Goal: Task Accomplishment & Management: Manage account settings

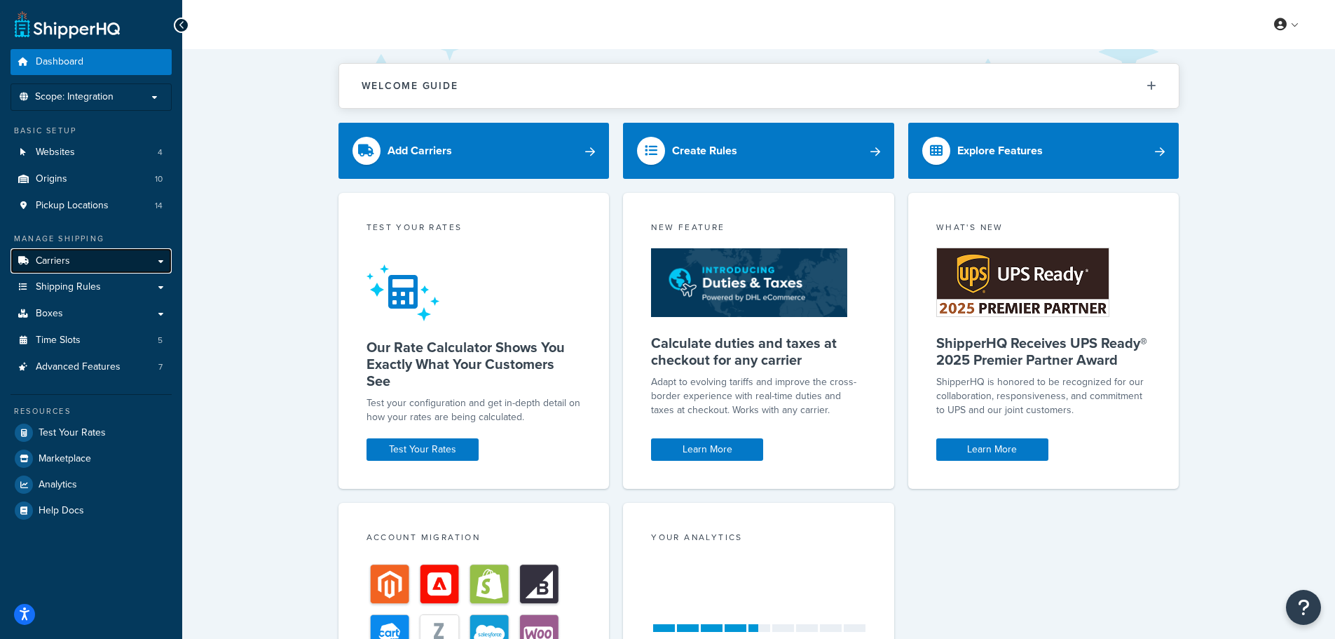
click at [51, 262] on span "Carriers" at bounding box center [53, 261] width 34 height 12
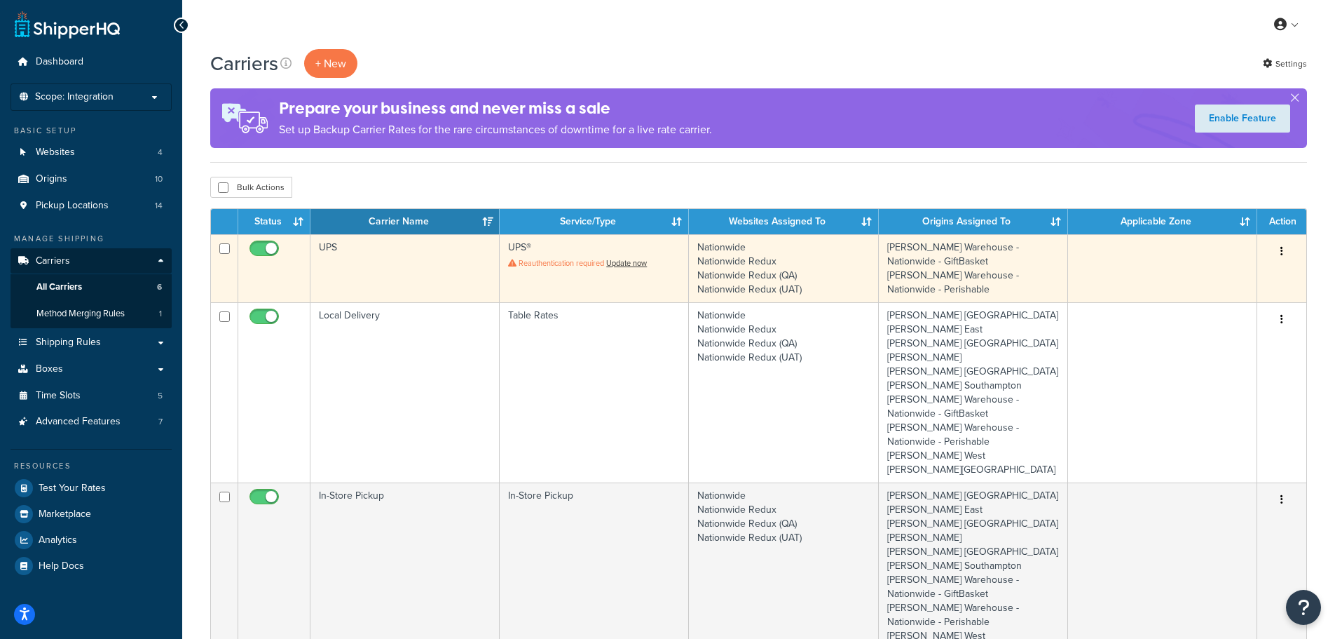
click at [410, 259] on td "UPS" at bounding box center [404, 268] width 189 height 68
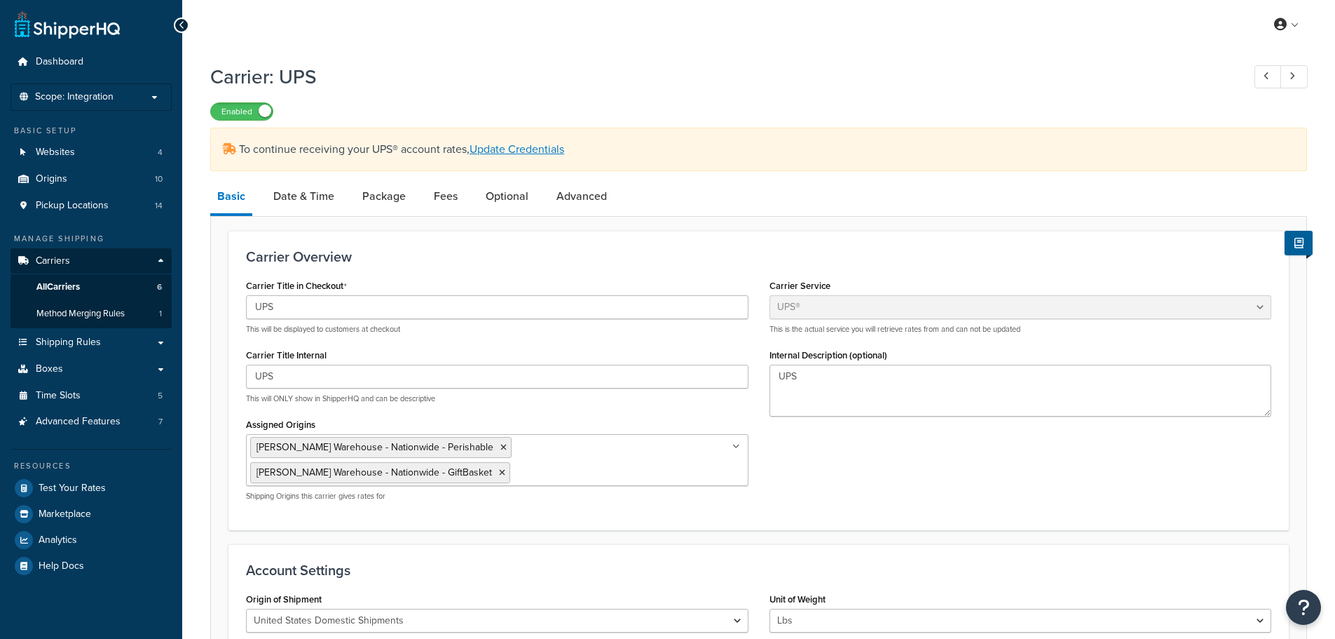
select select "ups"
select select "2"
click at [324, 196] on link "Date & Time" at bounding box center [303, 196] width 75 height 34
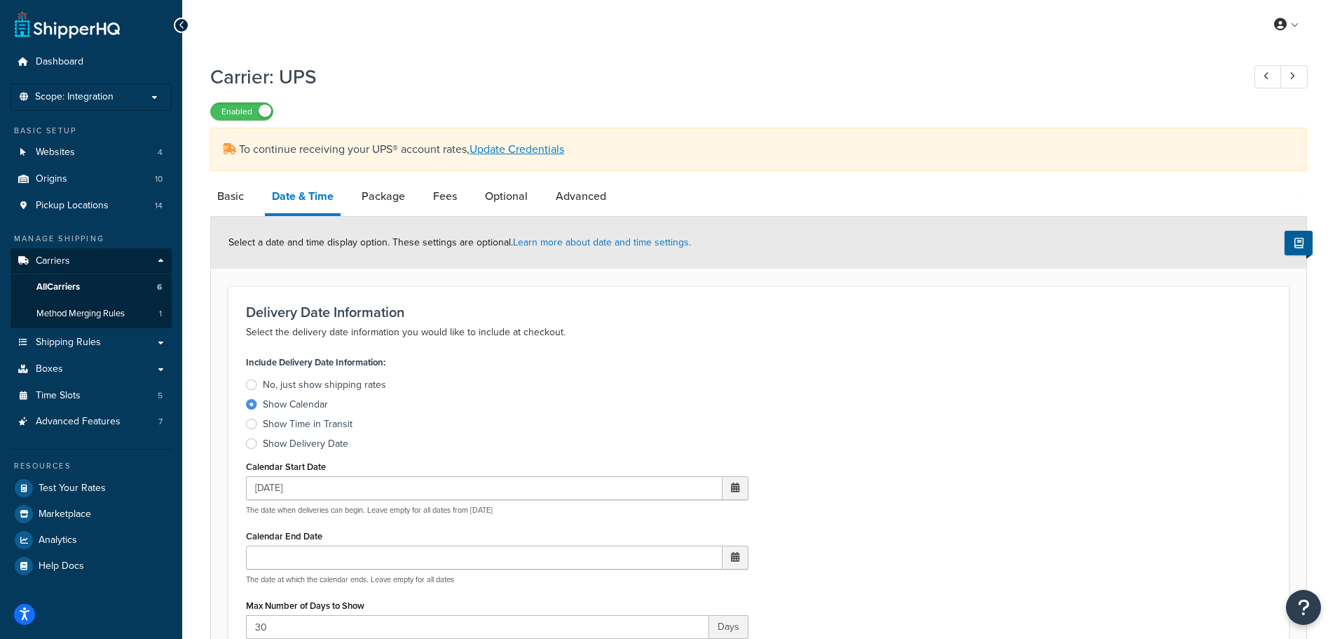
click at [256, 384] on div at bounding box center [251, 384] width 11 height 11
click at [0, 0] on input "No, just show shipping rates" at bounding box center [0, 0] width 0 height 0
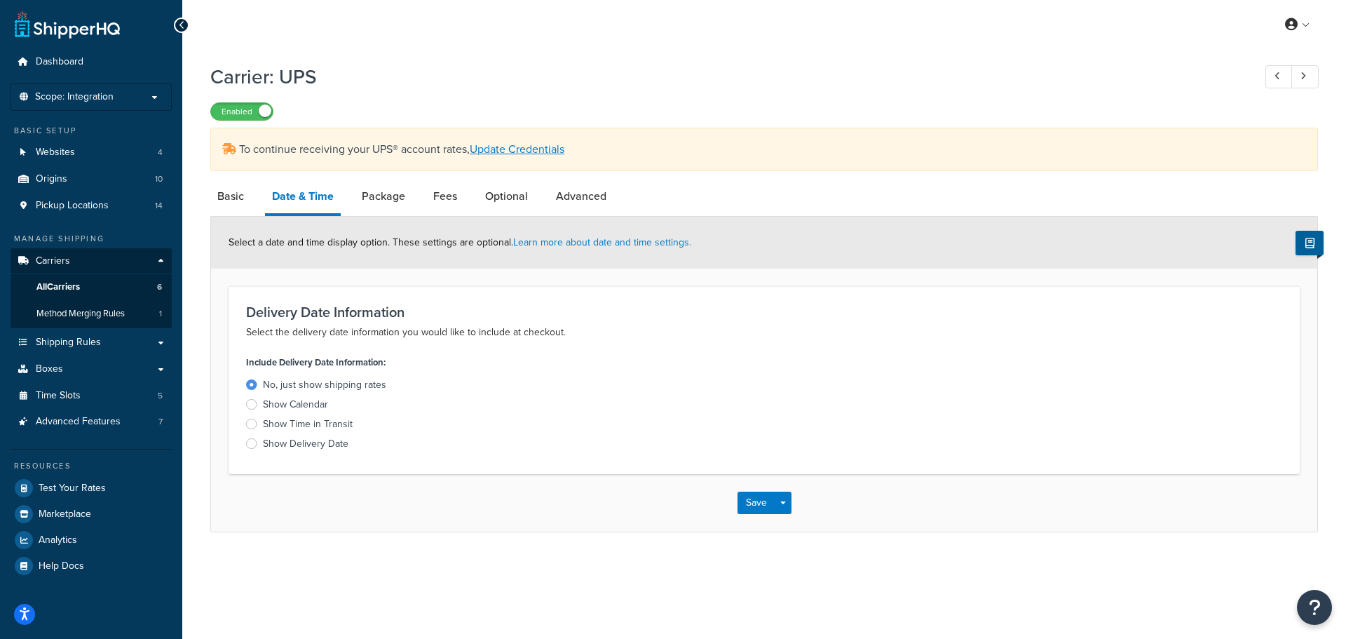
click at [252, 402] on div at bounding box center [251, 404] width 11 height 11
click at [0, 0] on input "Show Calendar" at bounding box center [0, 0] width 0 height 0
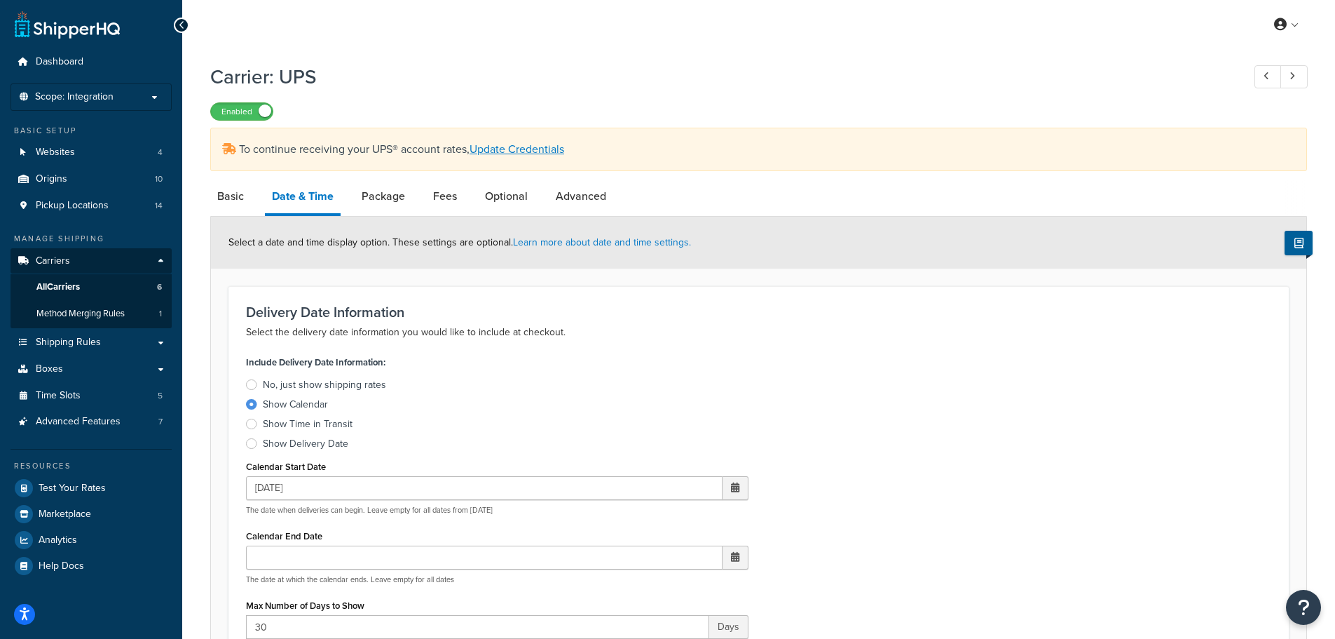
click at [257, 425] on label "Show Time in Transit" at bounding box center [497, 424] width 503 height 14
click at [0, 0] on input "Show Time in Transit" at bounding box center [0, 0] width 0 height 0
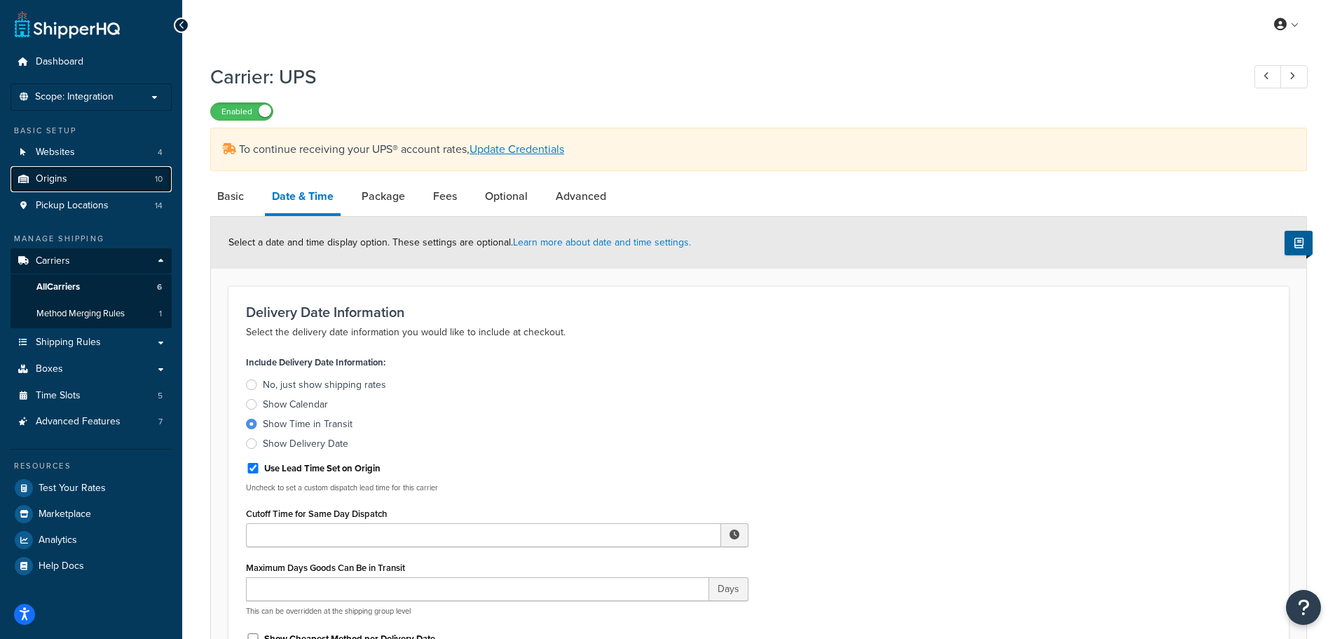
click at [71, 181] on link "Origins 10" at bounding box center [91, 179] width 161 height 26
click at [251, 442] on div at bounding box center [251, 443] width 11 height 11
click at [0, 0] on input "Show Delivery Date" at bounding box center [0, 0] width 0 height 0
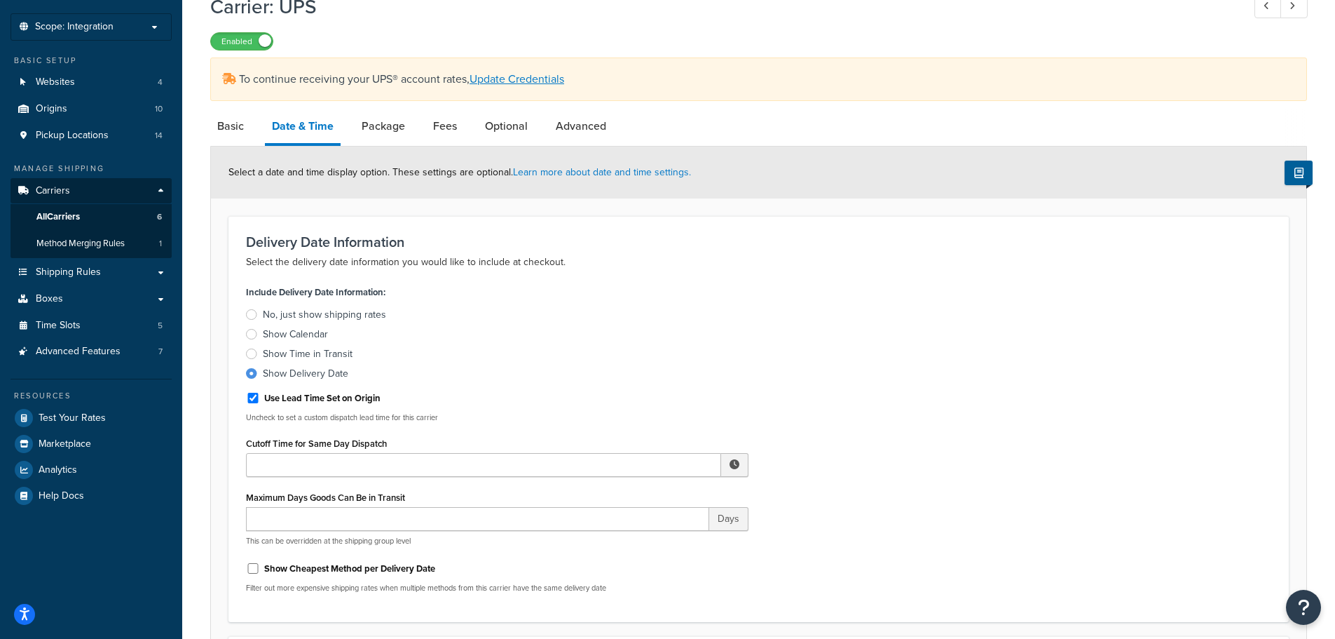
click at [260, 333] on label "Show Calendar" at bounding box center [497, 334] width 503 height 14
click at [0, 0] on input "Show Calendar" at bounding box center [0, 0] width 0 height 0
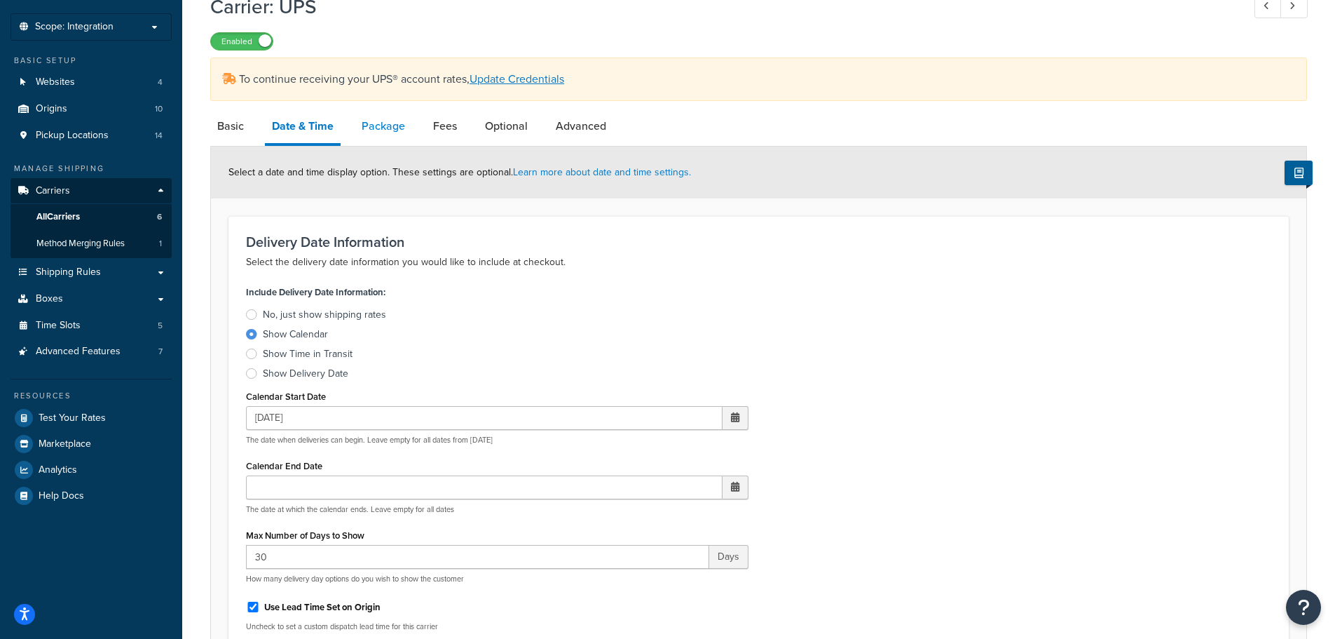
click at [374, 128] on link "Package" at bounding box center [383, 126] width 57 height 34
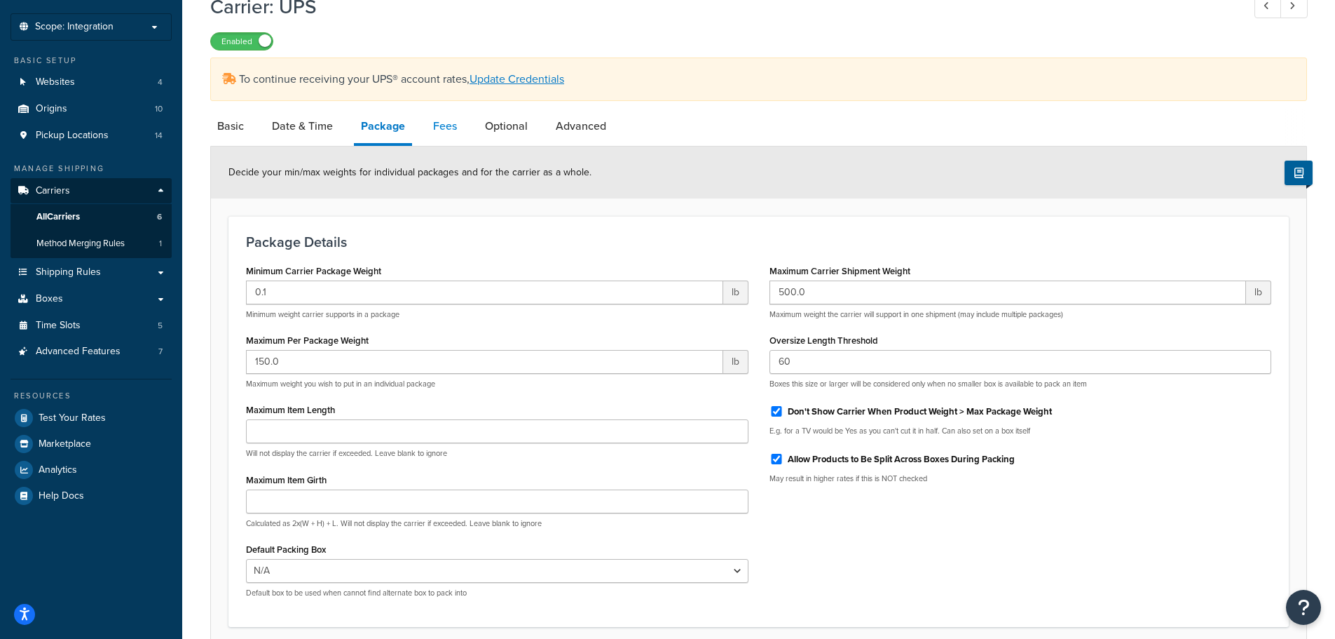
click at [445, 129] on link "Fees" at bounding box center [445, 126] width 38 height 34
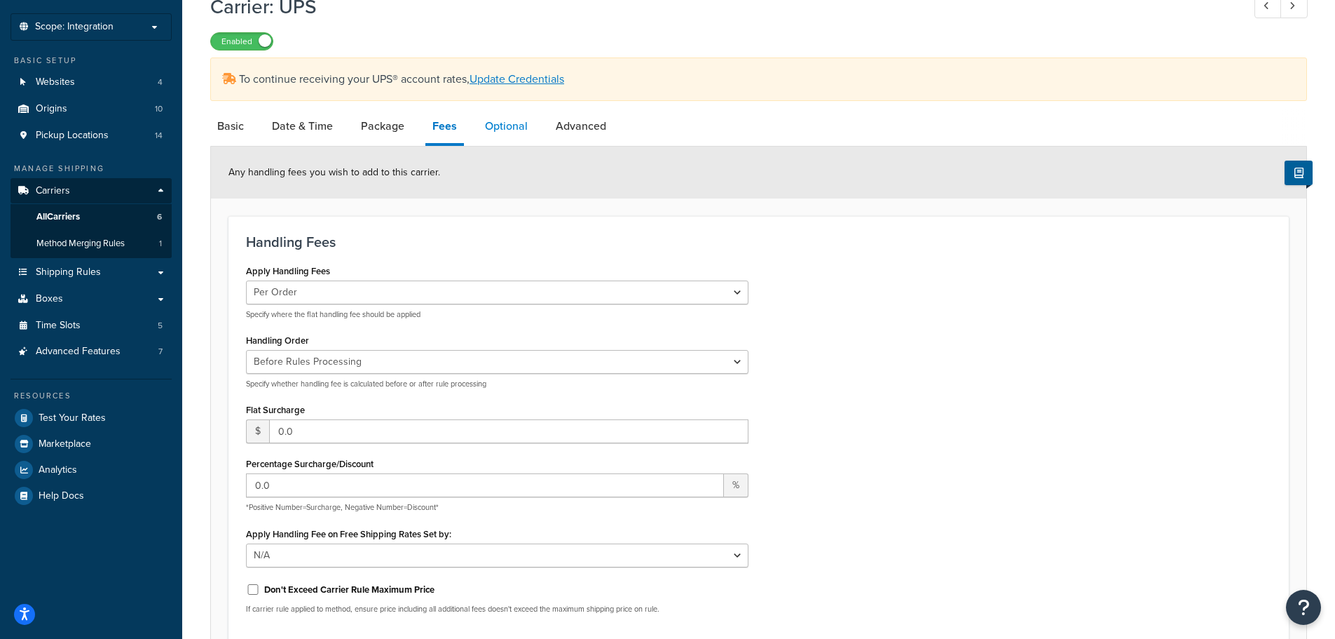
click at [505, 124] on link "Optional" at bounding box center [506, 126] width 57 height 34
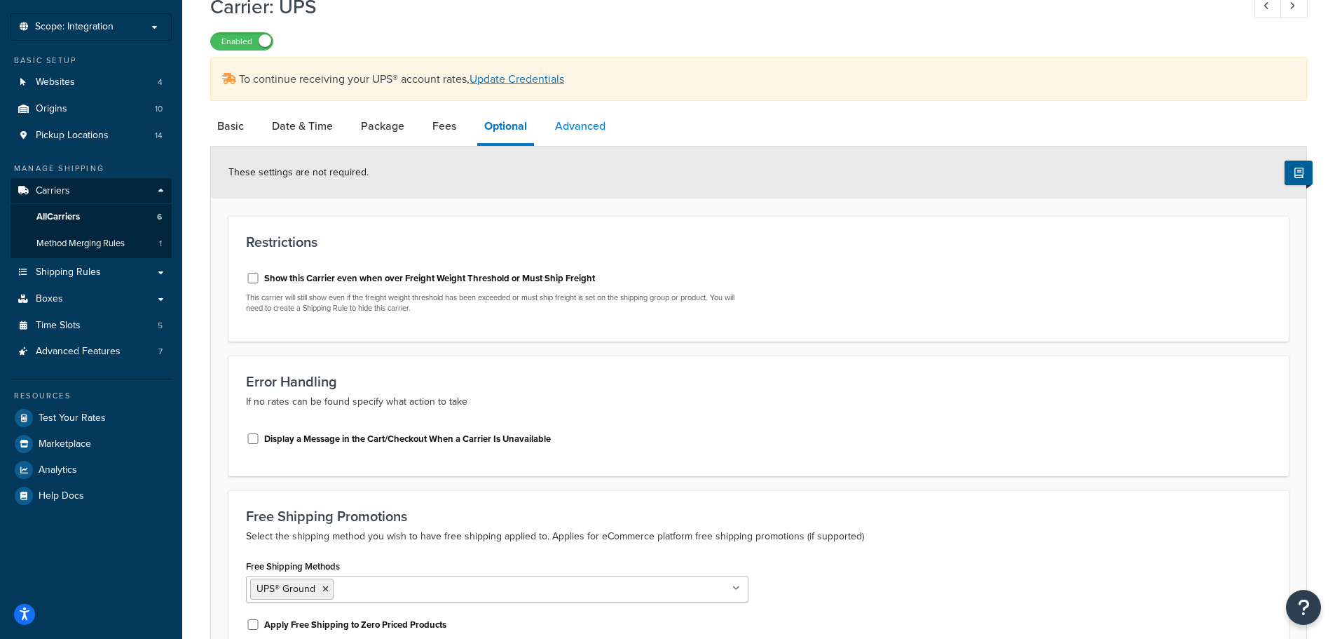
click at [588, 124] on link "Advanced" at bounding box center [580, 126] width 64 height 34
select select "false"
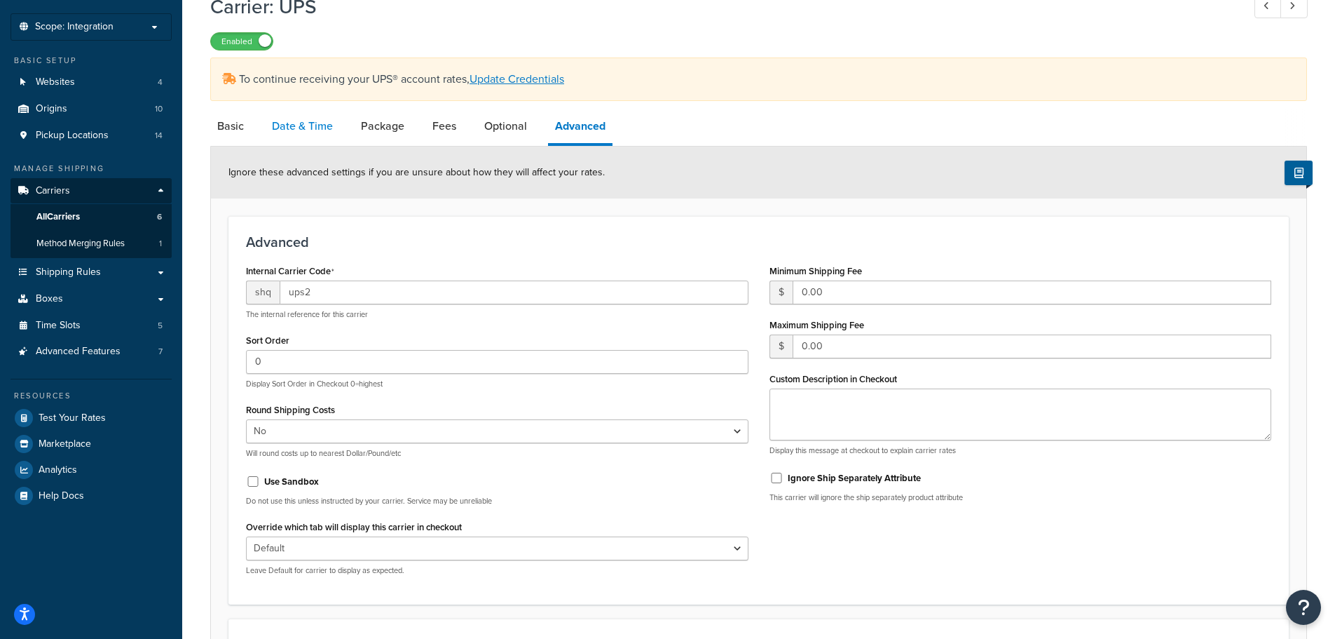
click at [324, 122] on link "Date & Time" at bounding box center [302, 126] width 75 height 34
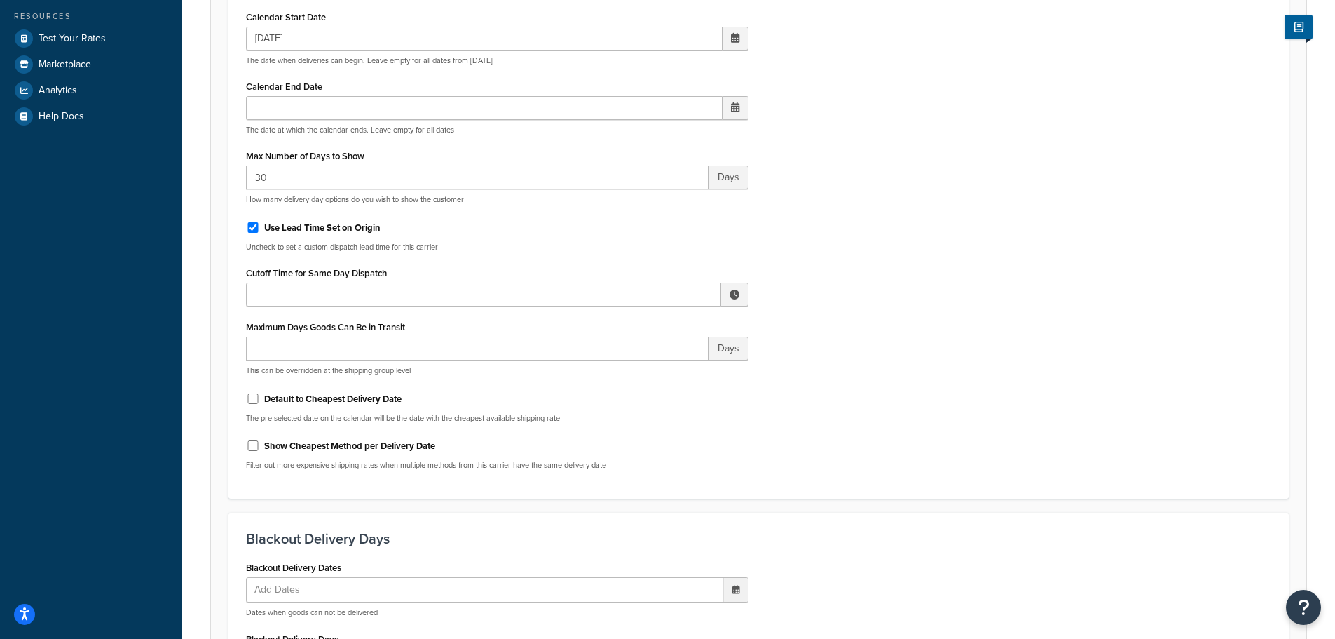
scroll to position [421, 0]
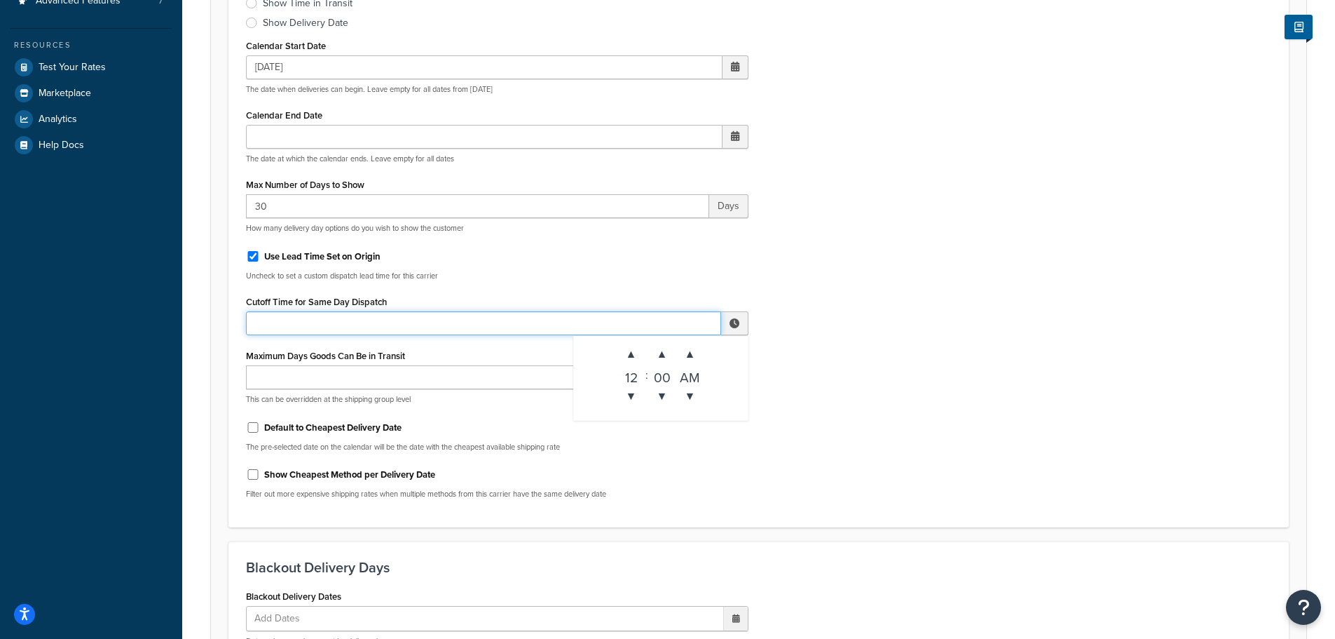
click at [328, 318] on input "Cutoff Time for Same Day Dispatch" at bounding box center [483, 323] width 475 height 24
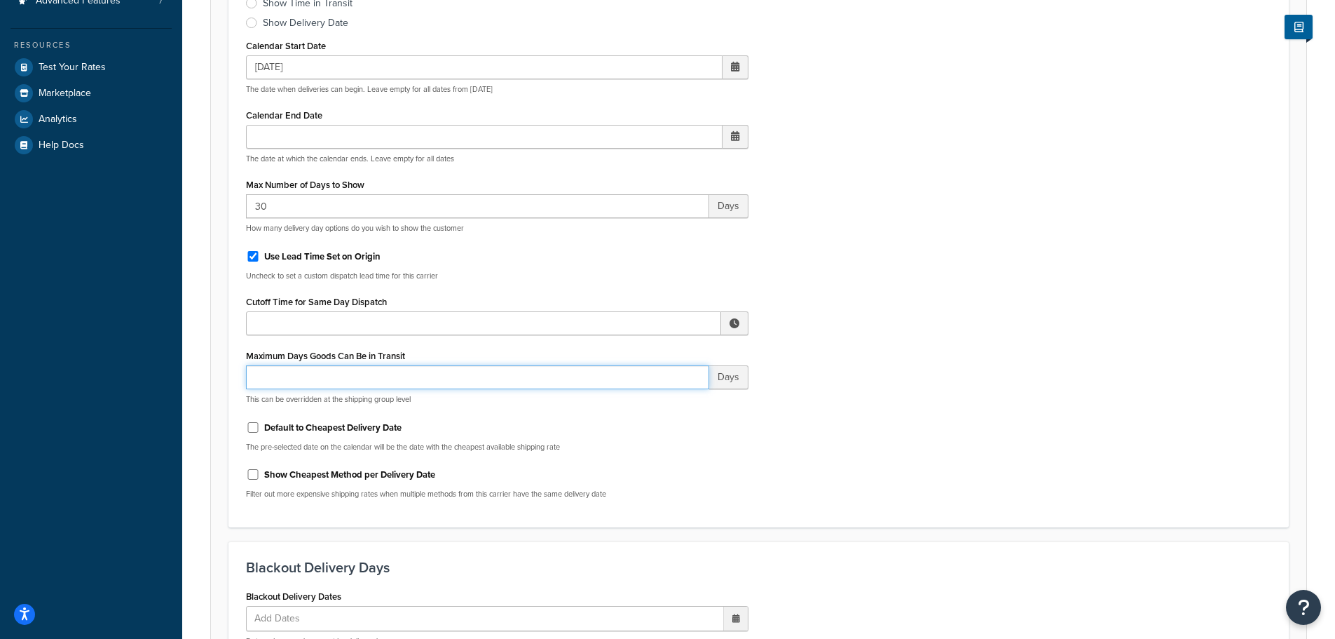
click at [350, 377] on input "Maximum Days Goods Can Be in Transit" at bounding box center [477, 377] width 463 height 24
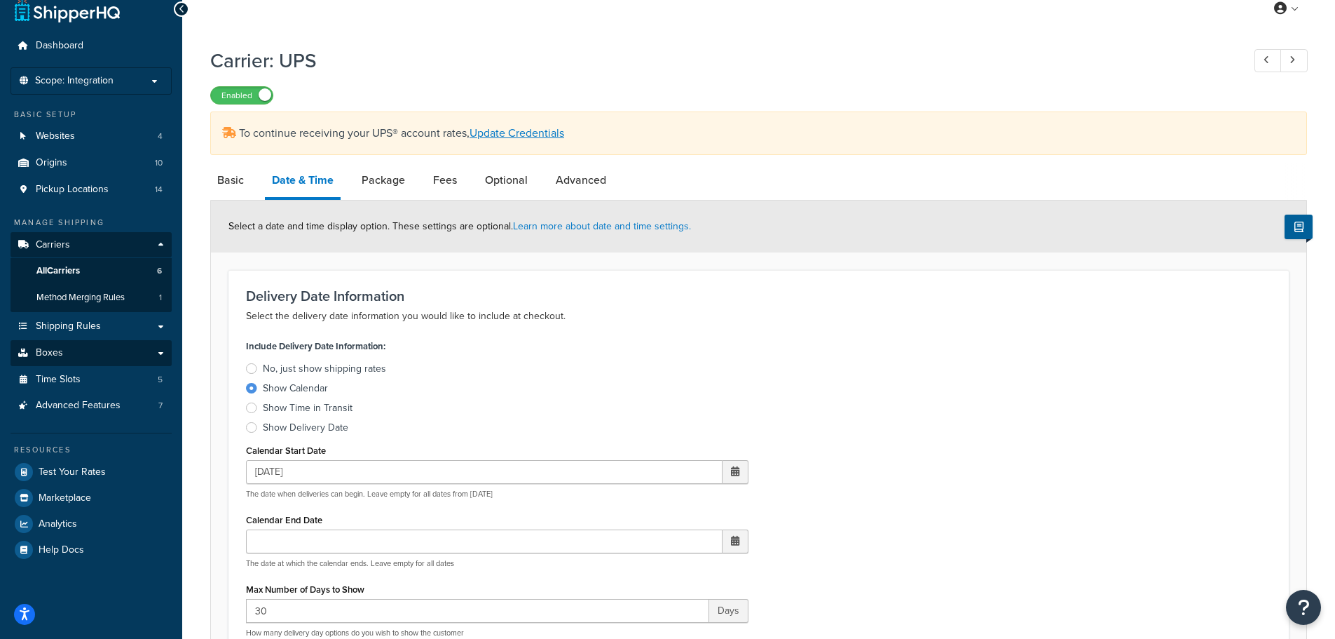
scroll to position [0, 0]
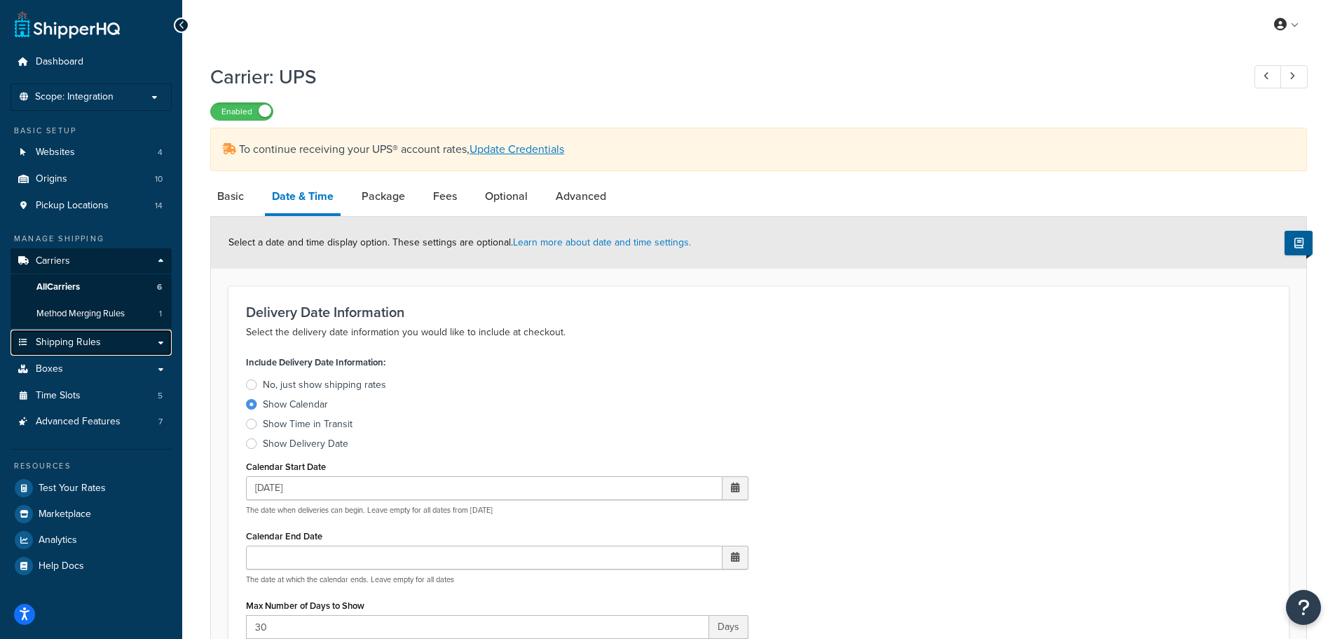
click at [100, 338] on span "Shipping Rules" at bounding box center [68, 342] width 65 height 12
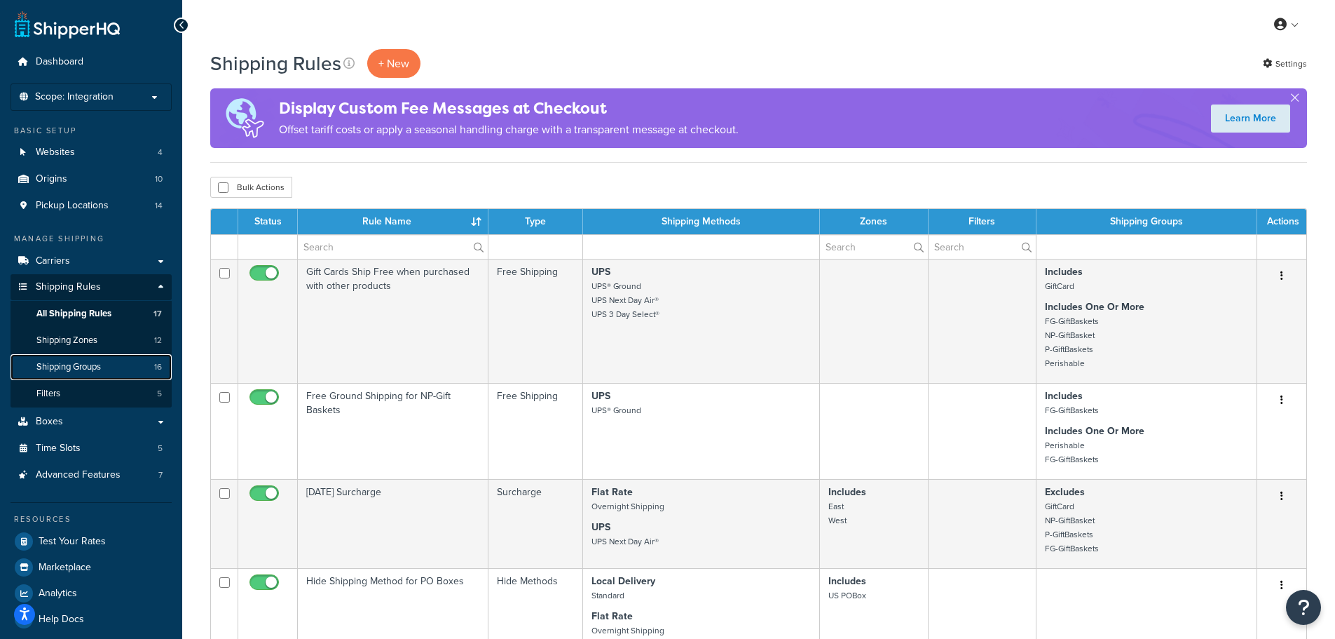
click at [97, 363] on span "Shipping Groups" at bounding box center [68, 367] width 64 height 12
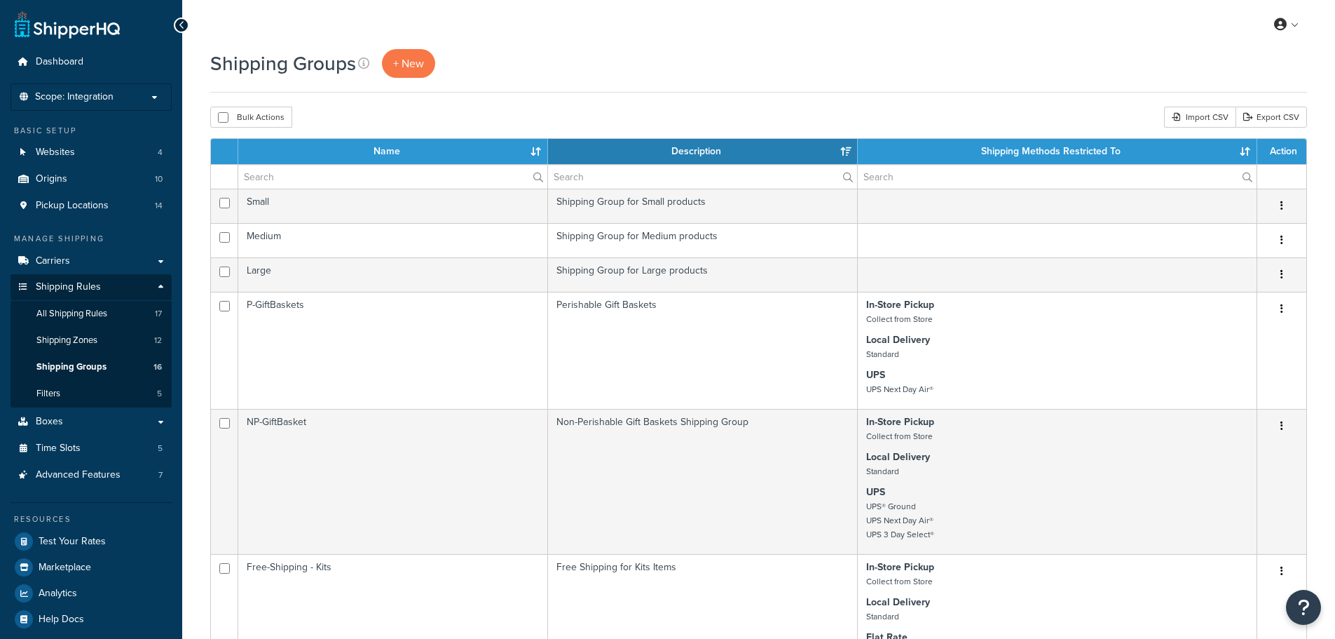
select select "15"
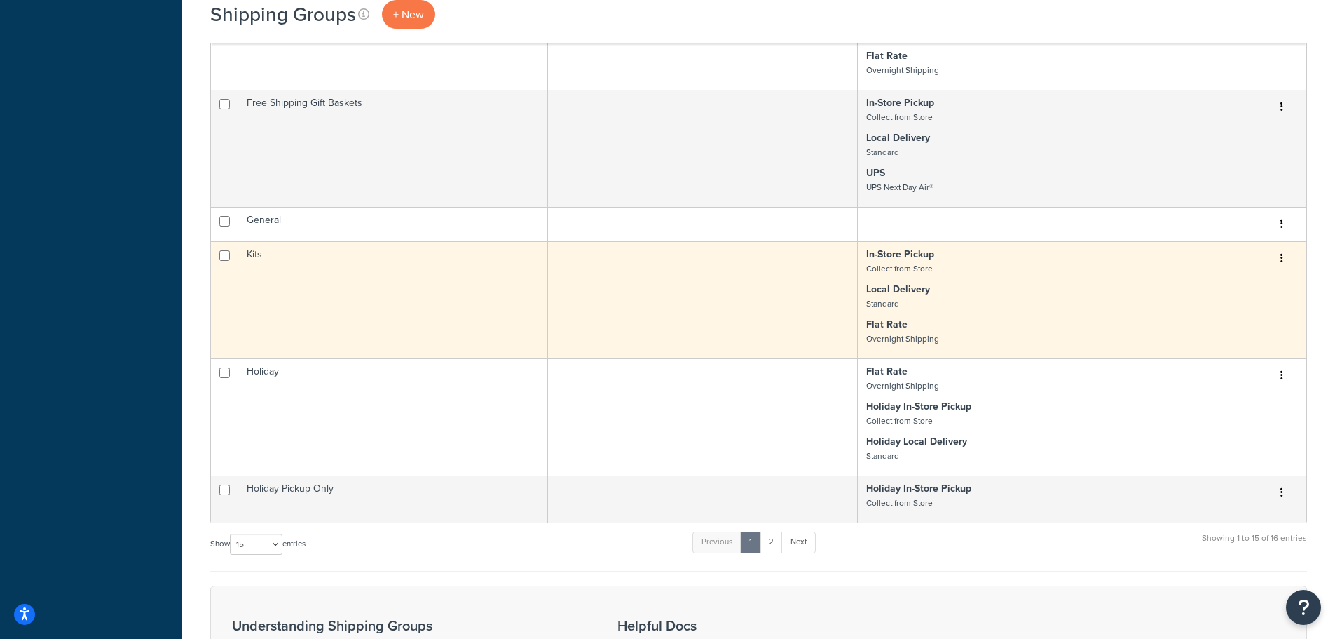
scroll to position [981, 0]
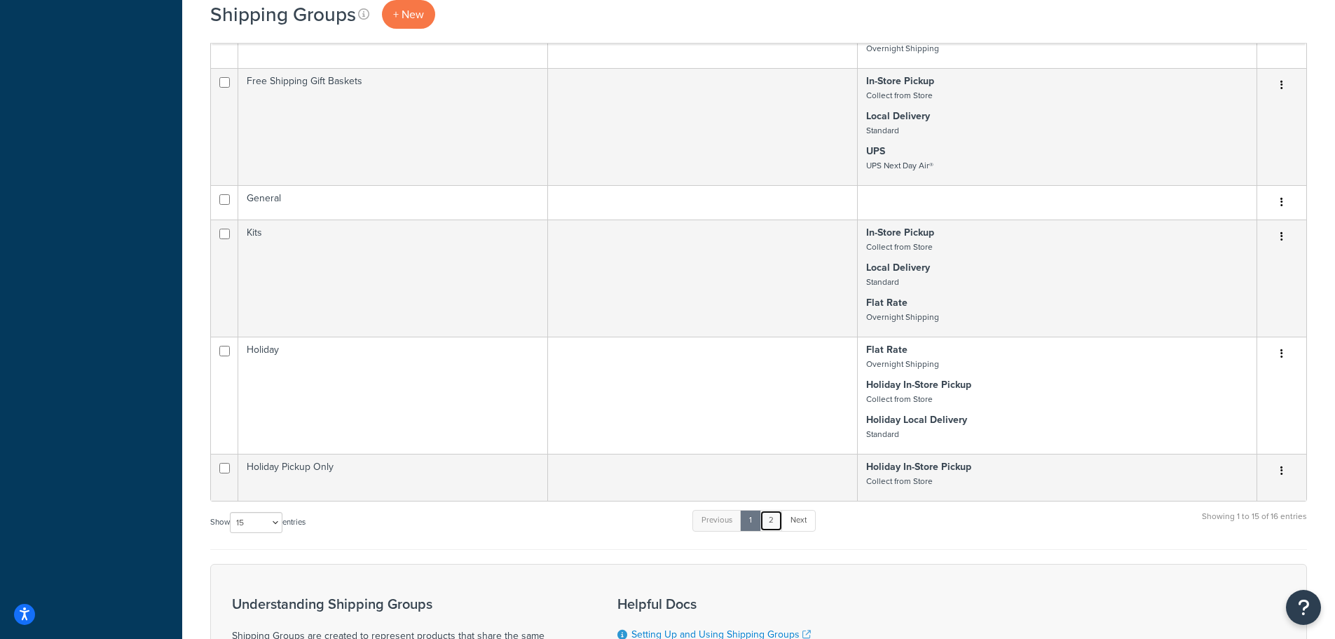
click at [777, 519] on link "2" at bounding box center [771, 520] width 23 height 21
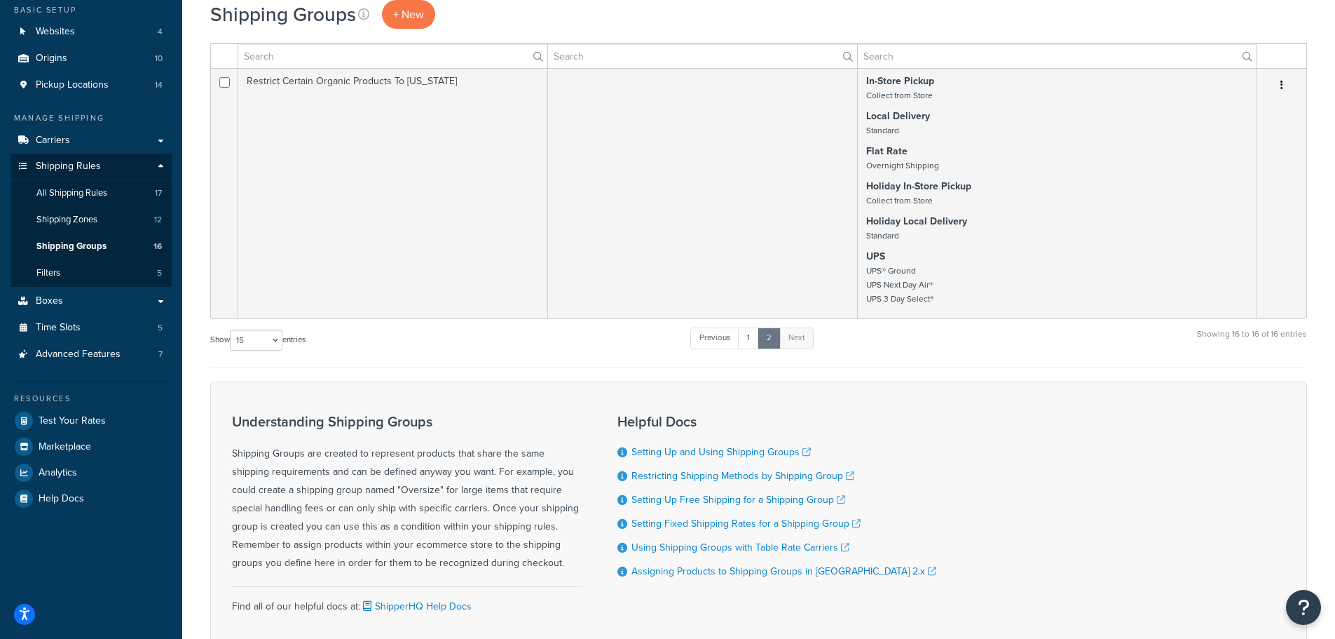
scroll to position [0, 0]
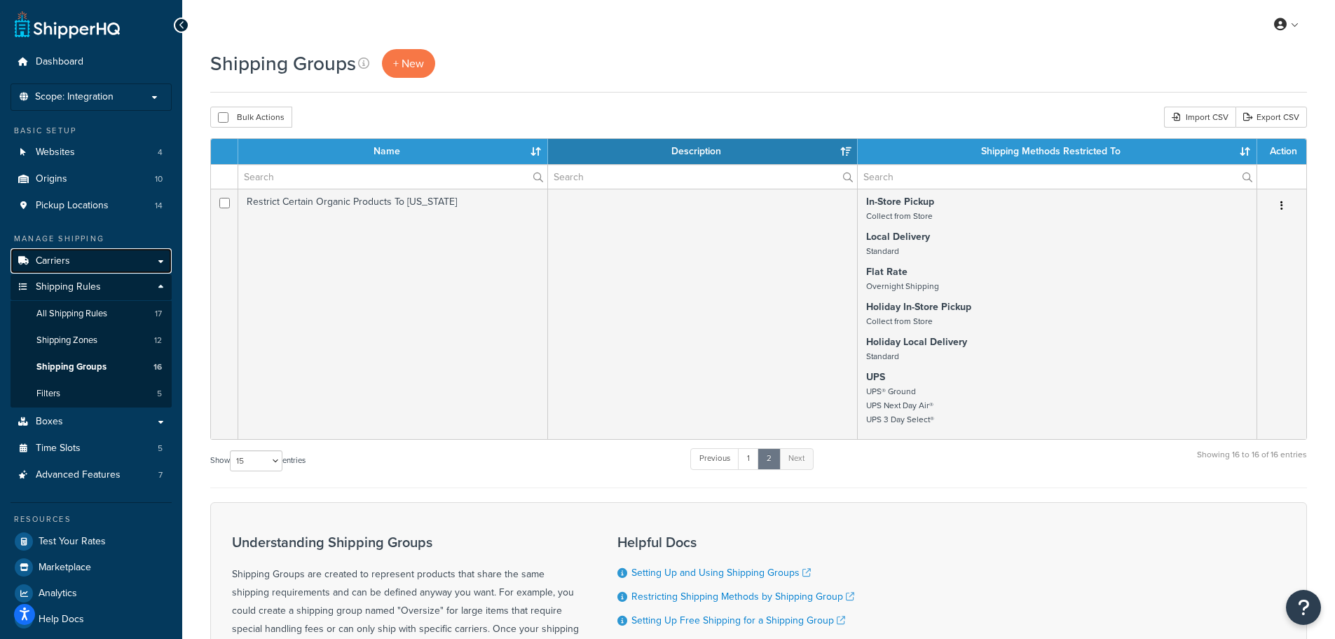
click at [60, 259] on span "Carriers" at bounding box center [53, 261] width 34 height 12
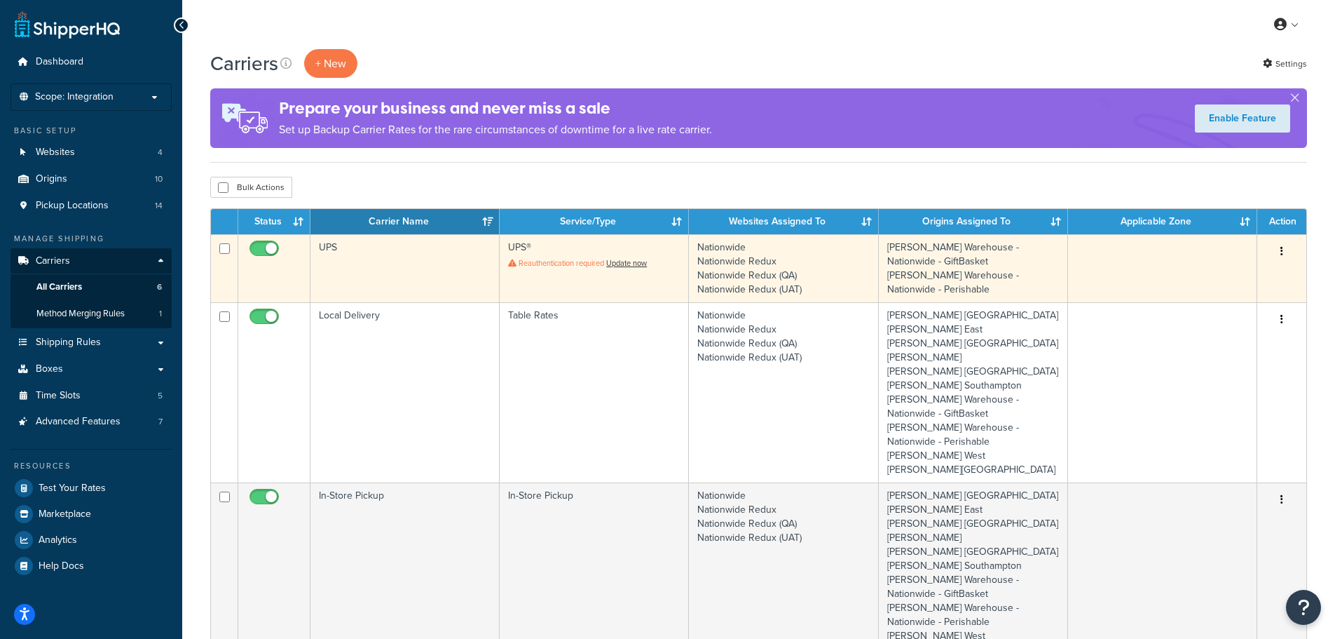
click at [371, 268] on td "UPS" at bounding box center [404, 268] width 189 height 68
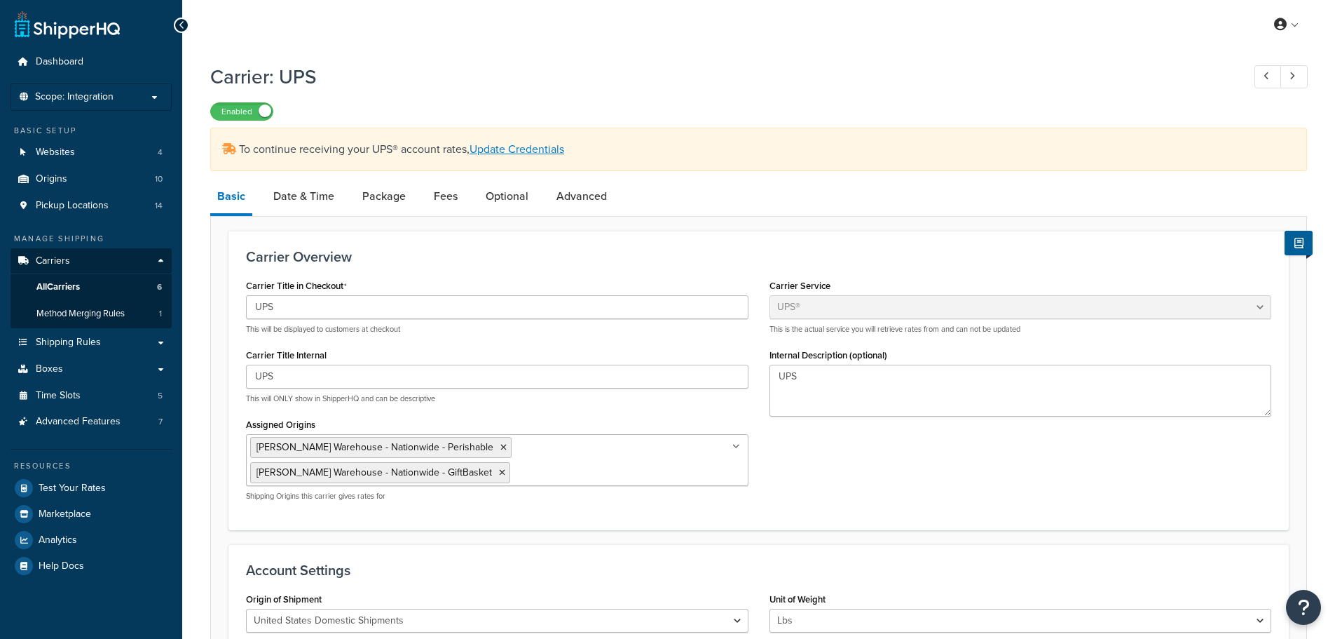
select select "ups"
select select "2"
click at [294, 195] on link "Date & Time" at bounding box center [303, 196] width 75 height 34
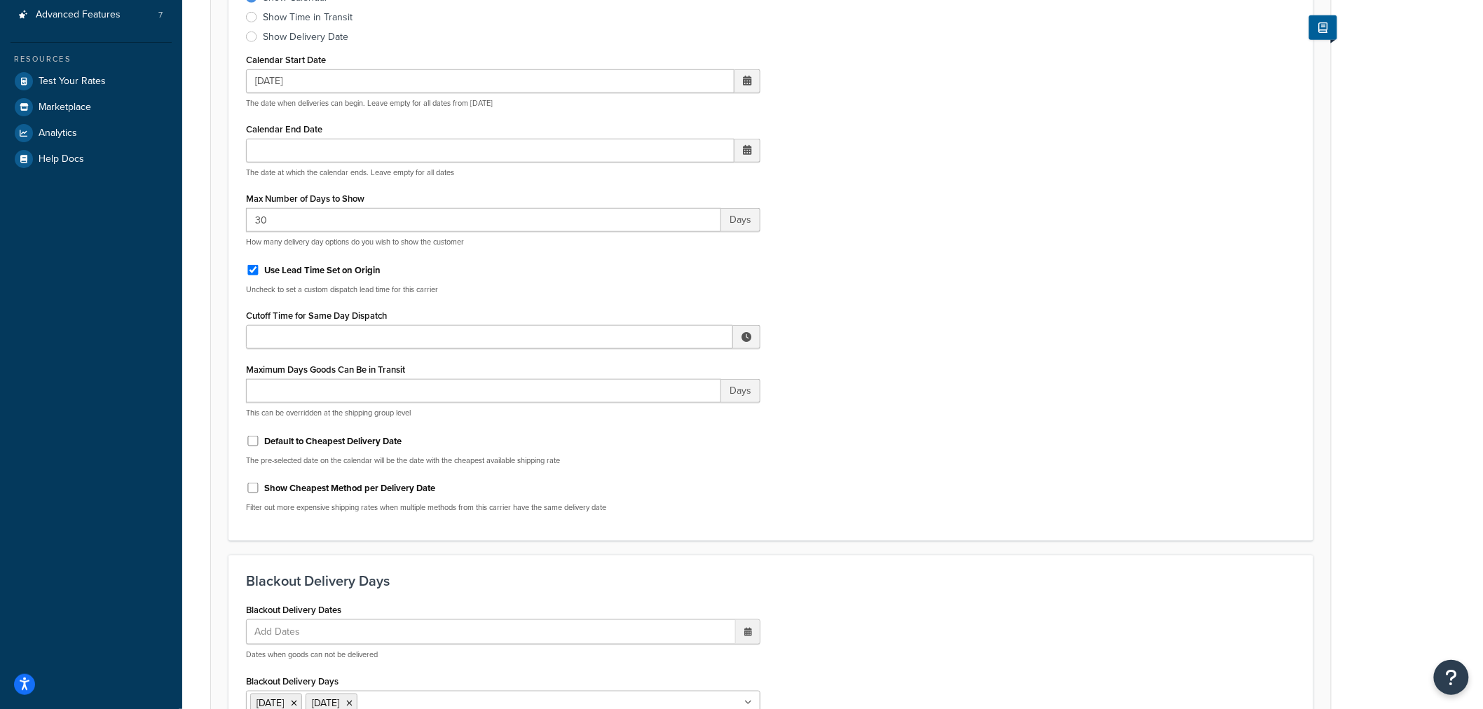
scroll to position [409, 0]
click at [1293, 277] on div "Include Delivery Date Information: No, just show shipping rates Show Calendar S…" at bounding box center [770, 232] width 1071 height 579
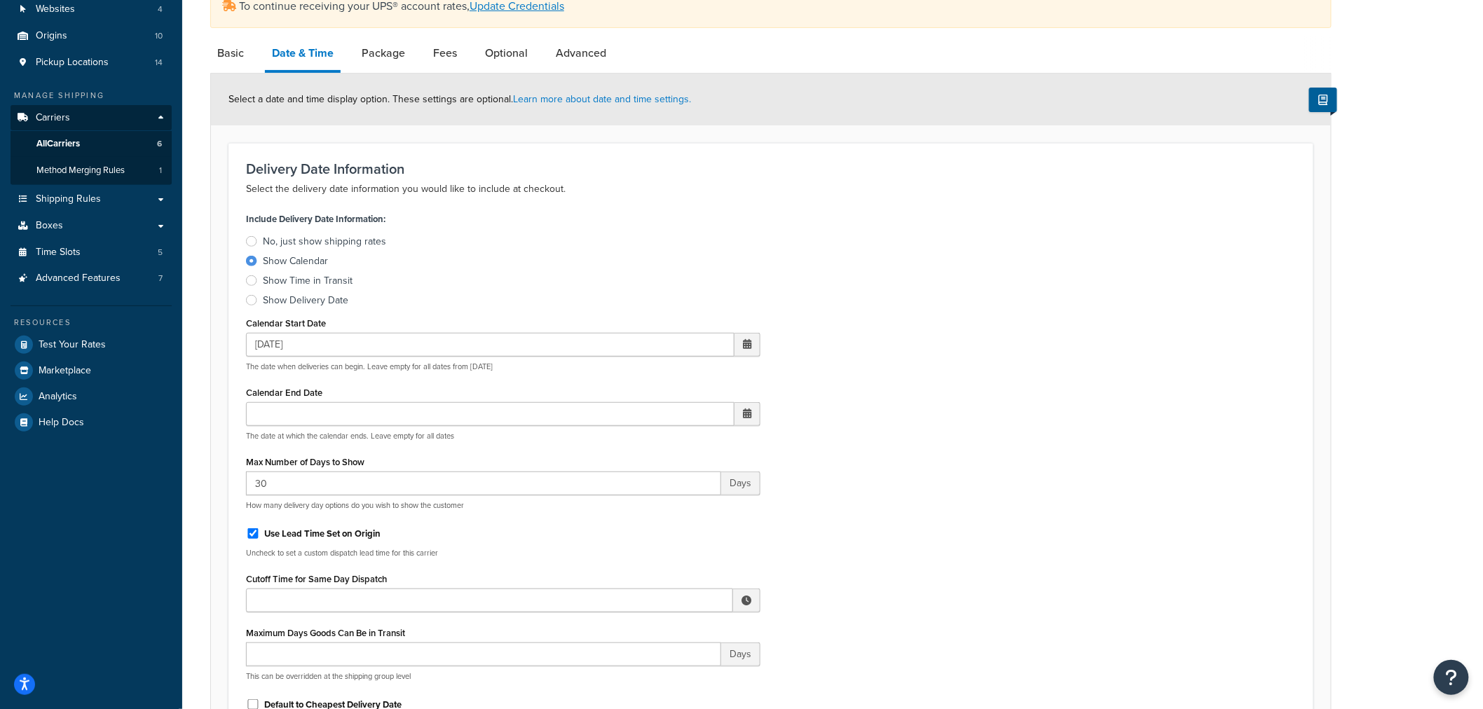
scroll to position [98, 0]
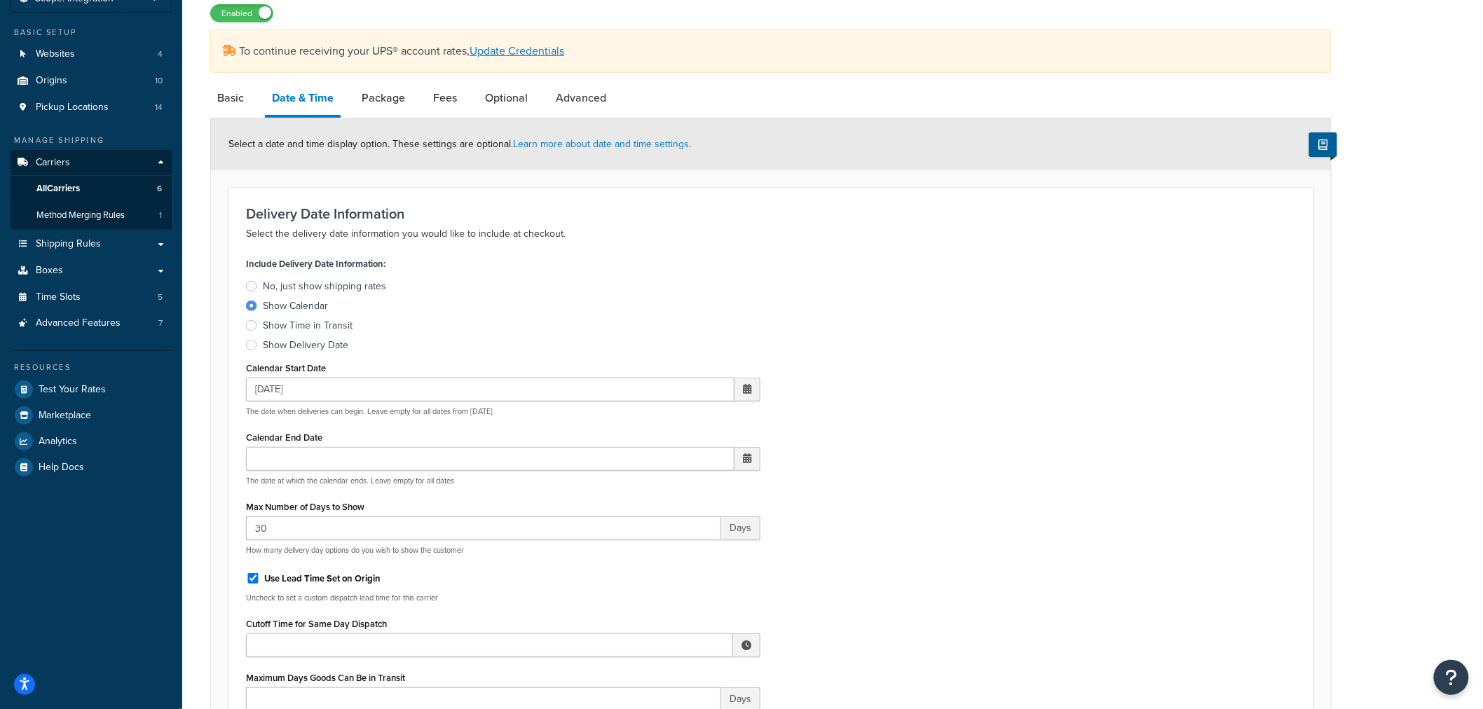
click at [254, 285] on div at bounding box center [251, 286] width 11 height 11
click at [0, 0] on input "No, just show shipping rates" at bounding box center [0, 0] width 0 height 0
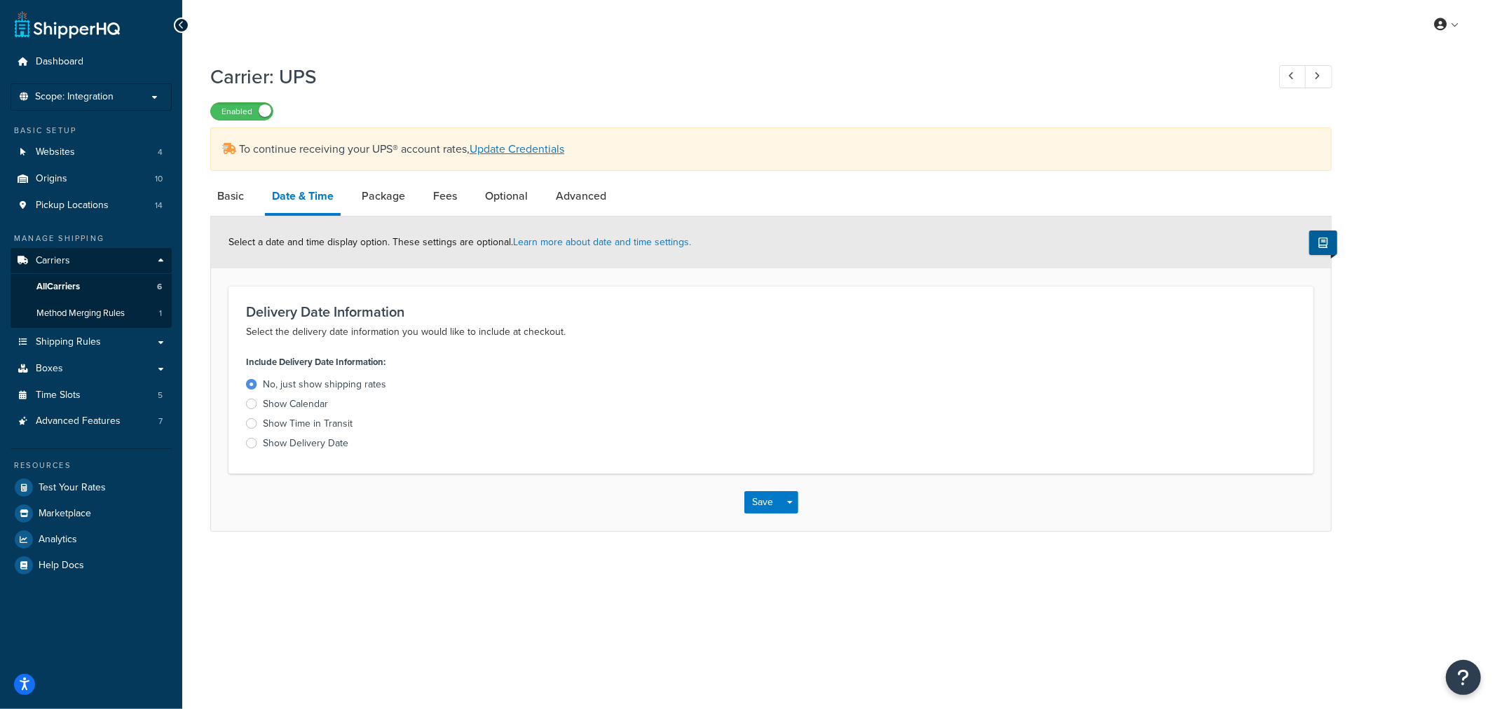
click at [253, 423] on div at bounding box center [251, 423] width 11 height 11
click at [0, 0] on input "Show Time in Transit" at bounding box center [0, 0] width 0 height 0
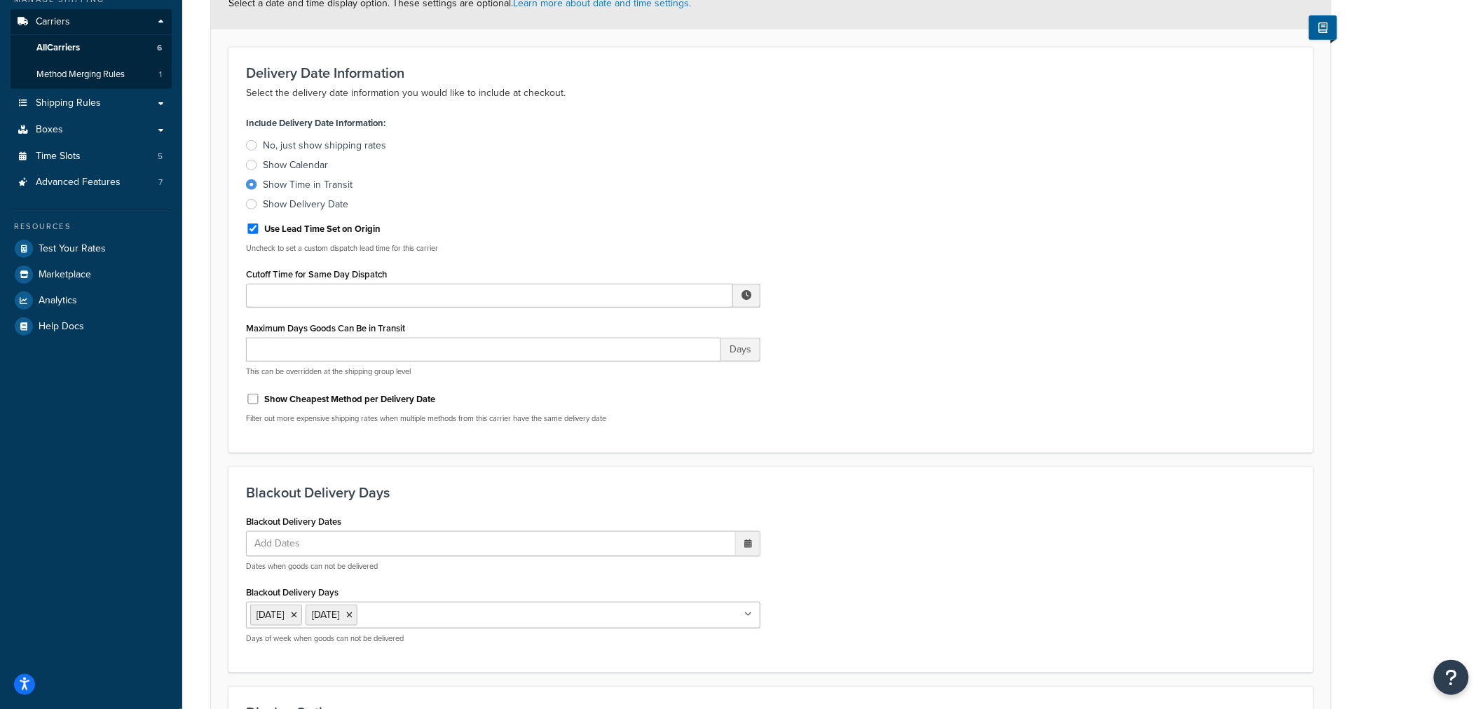
scroll to position [233, 0]
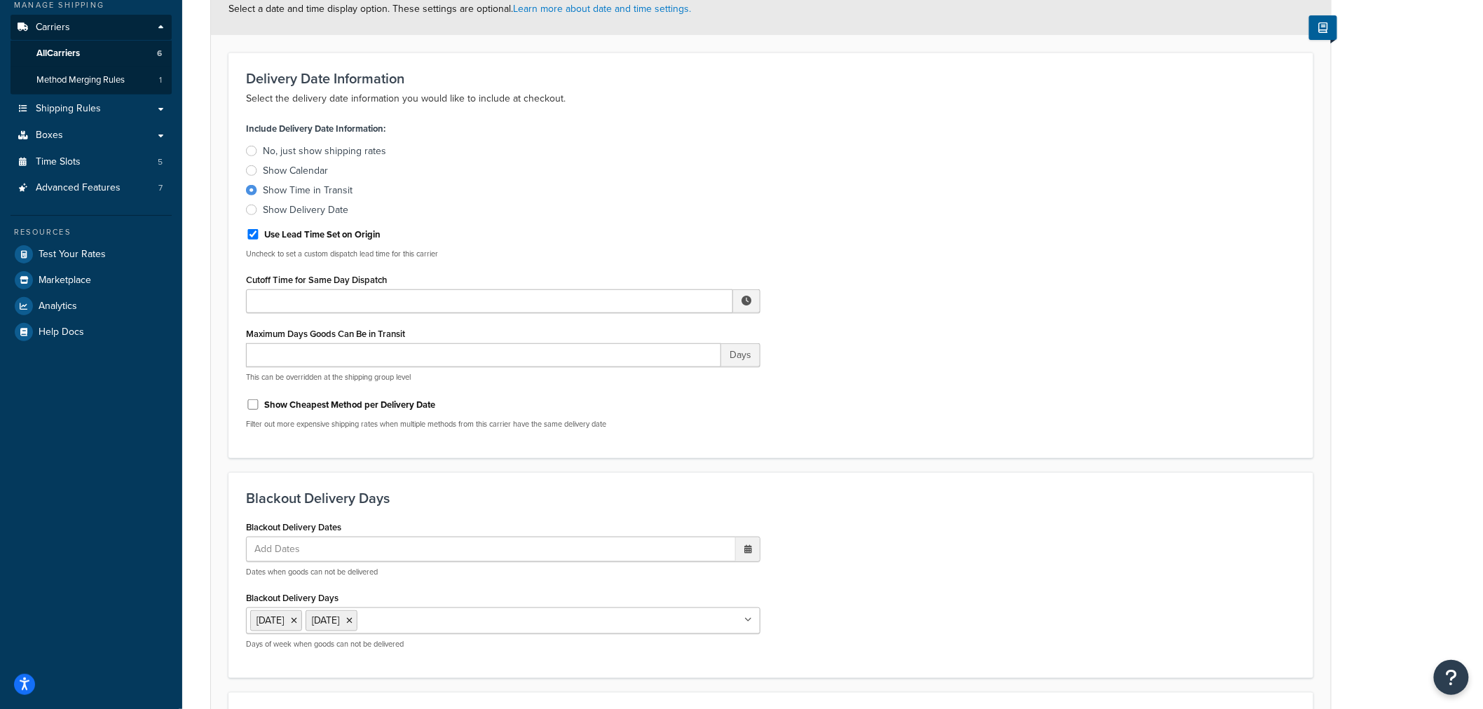
click at [251, 149] on div at bounding box center [251, 151] width 11 height 11
click at [0, 0] on input "No, just show shipping rates" at bounding box center [0, 0] width 0 height 0
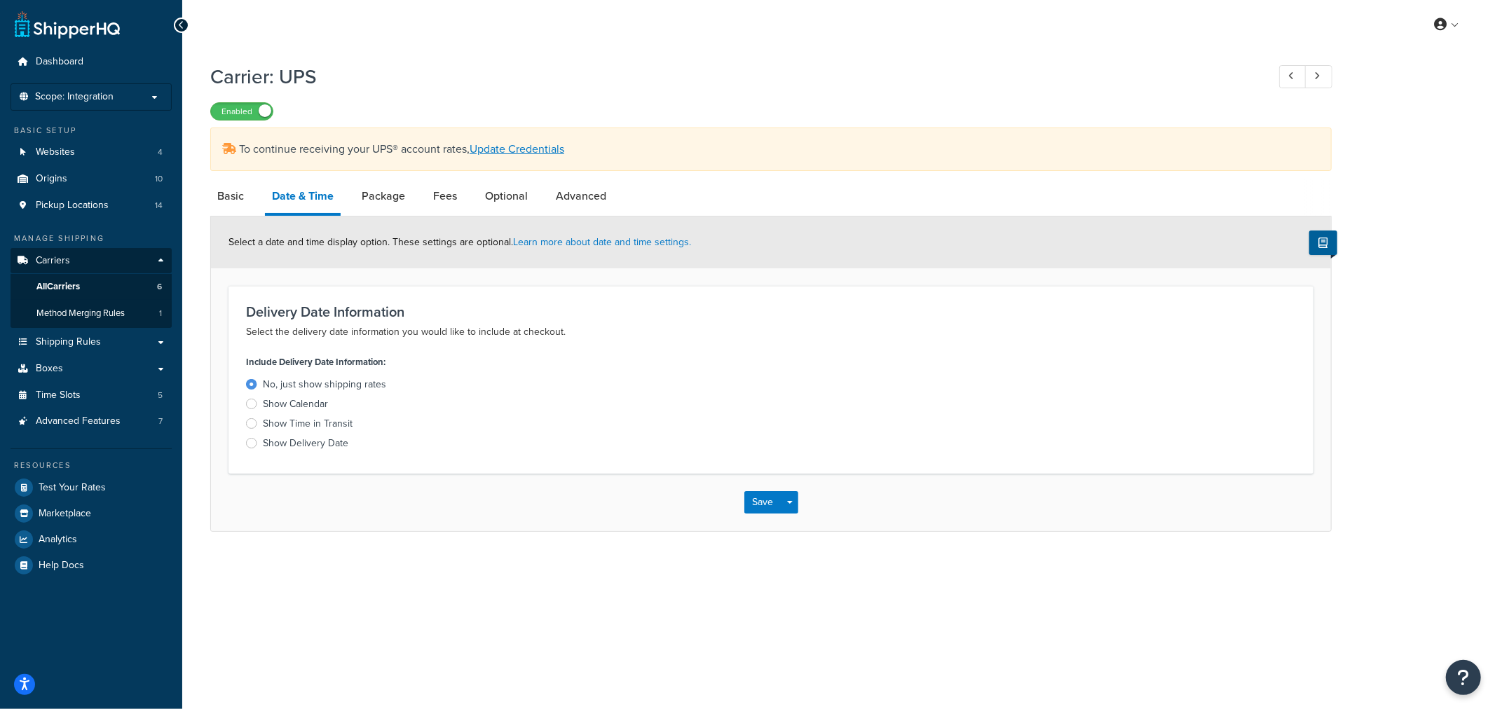
click at [256, 404] on div at bounding box center [251, 404] width 11 height 11
click at [0, 0] on input "Show Calendar" at bounding box center [0, 0] width 0 height 0
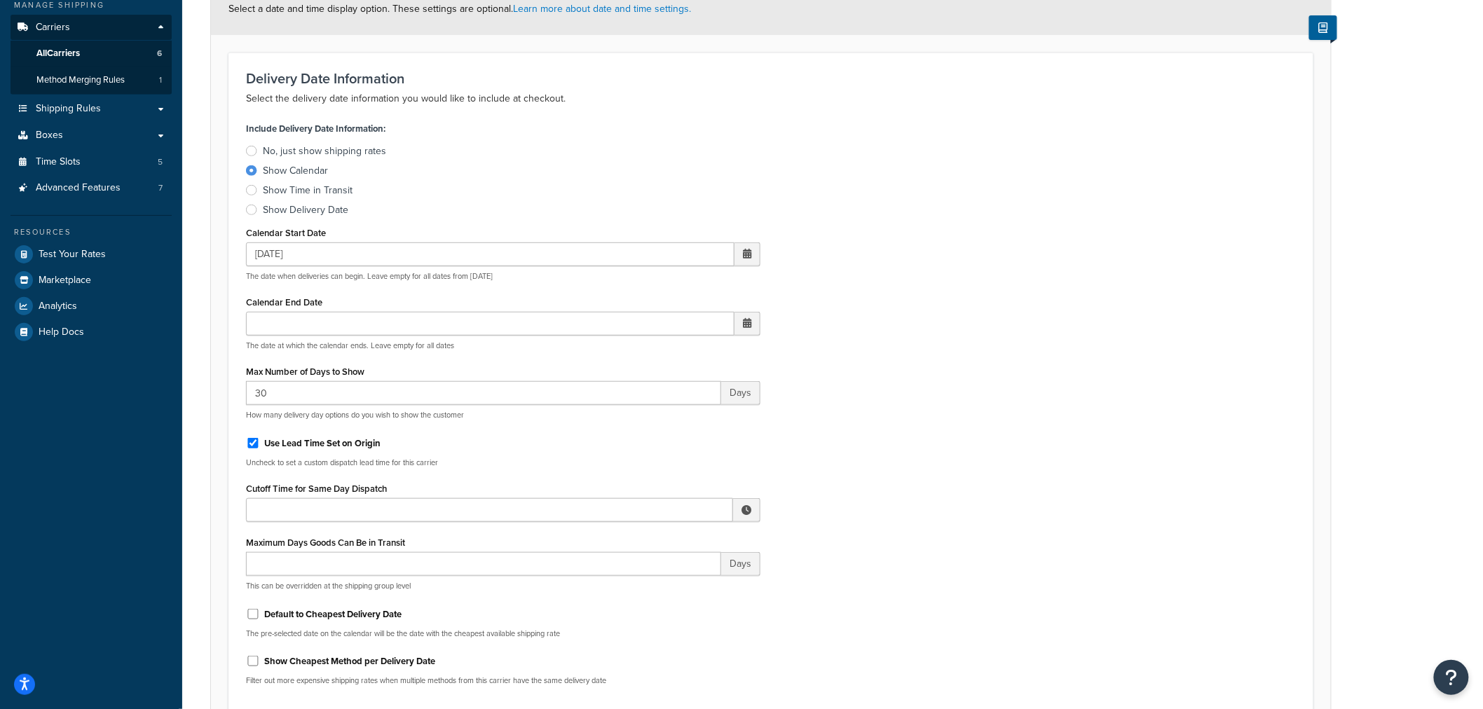
scroll to position [156, 0]
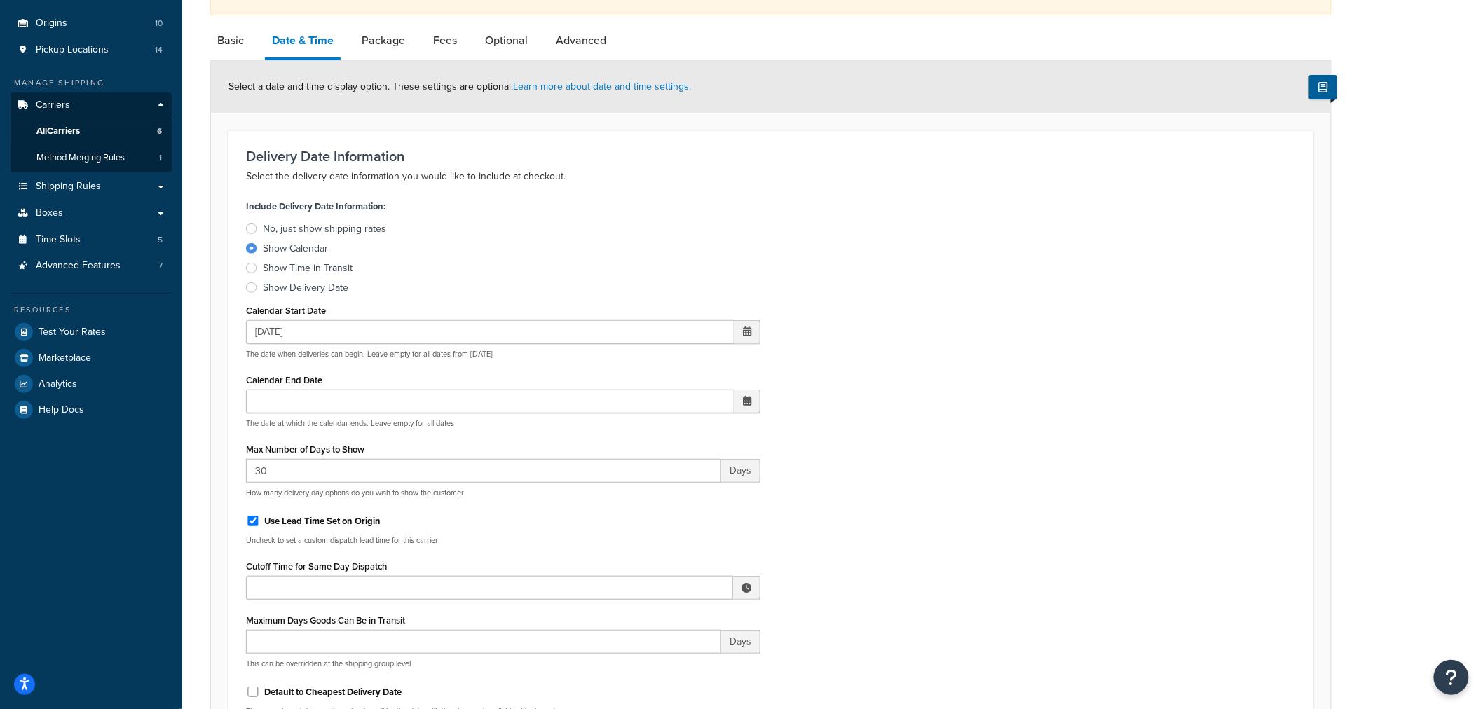
click at [250, 226] on div at bounding box center [251, 229] width 11 height 11
click at [0, 0] on input "No, just show shipping rates" at bounding box center [0, 0] width 0 height 0
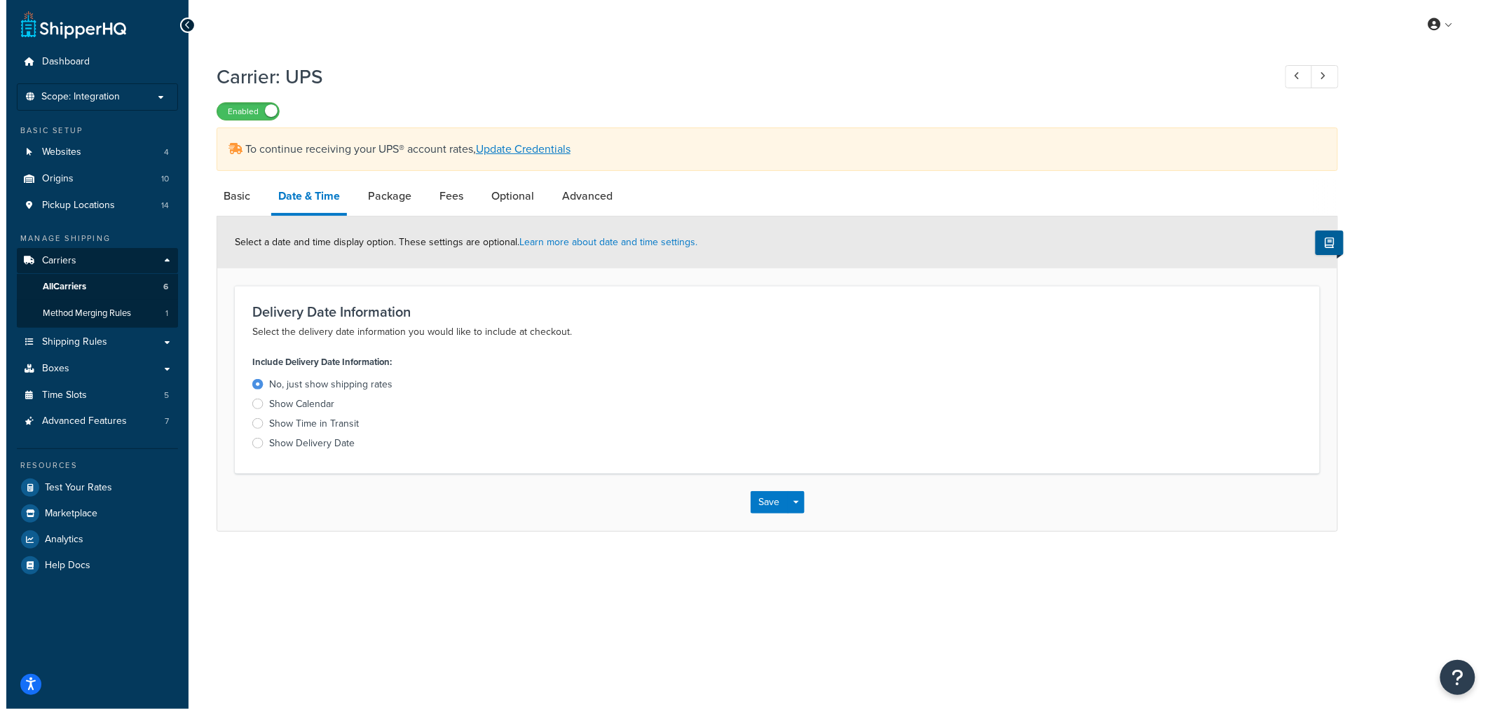
scroll to position [0, 0]
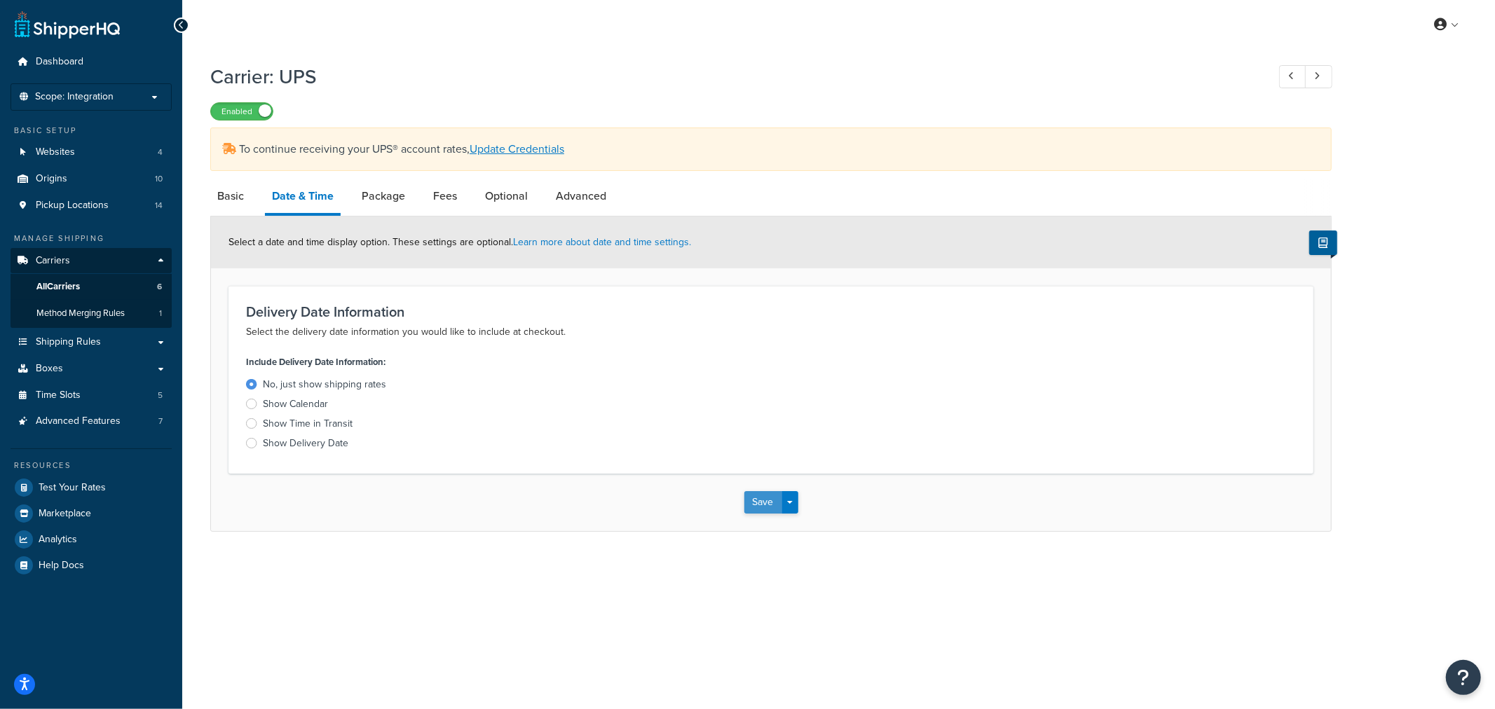
click at [761, 505] on button "Save" at bounding box center [763, 502] width 38 height 22
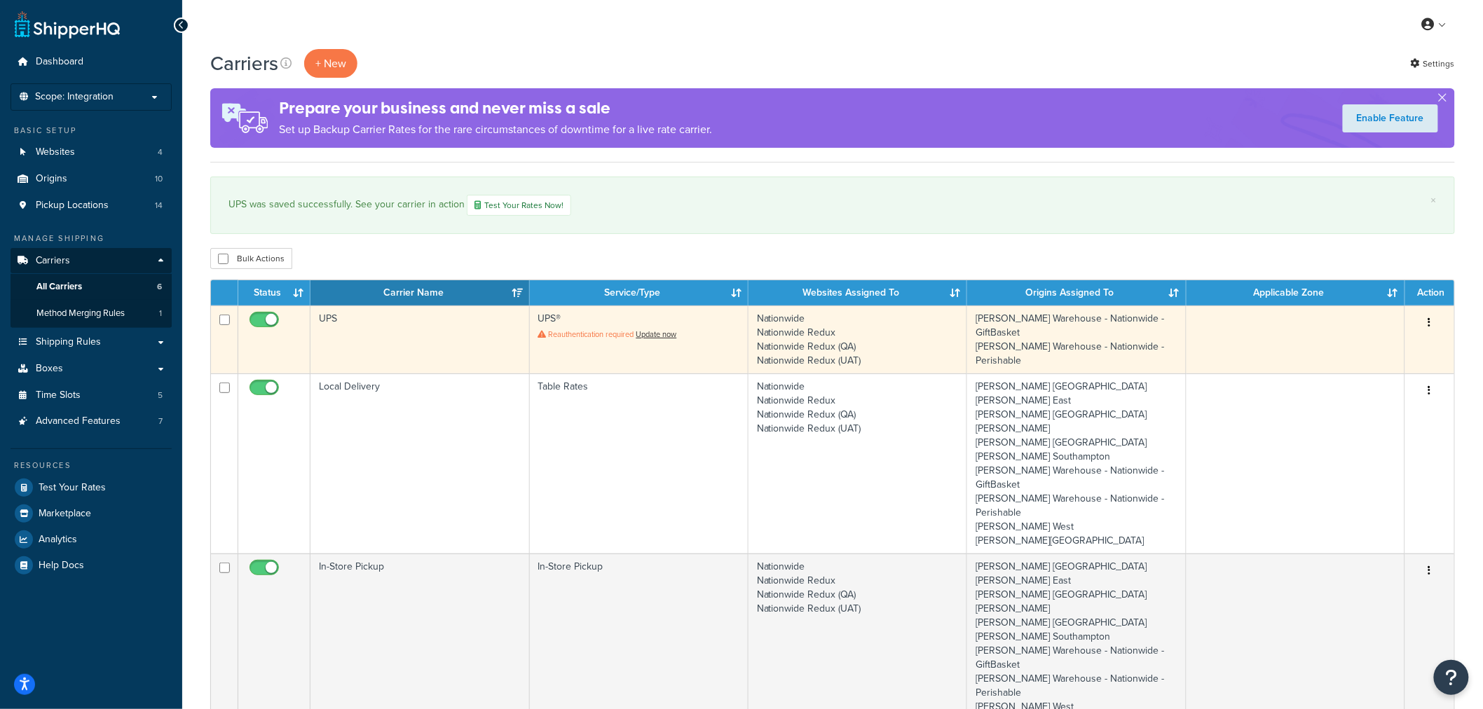
click at [374, 341] on td "UPS" at bounding box center [419, 340] width 219 height 68
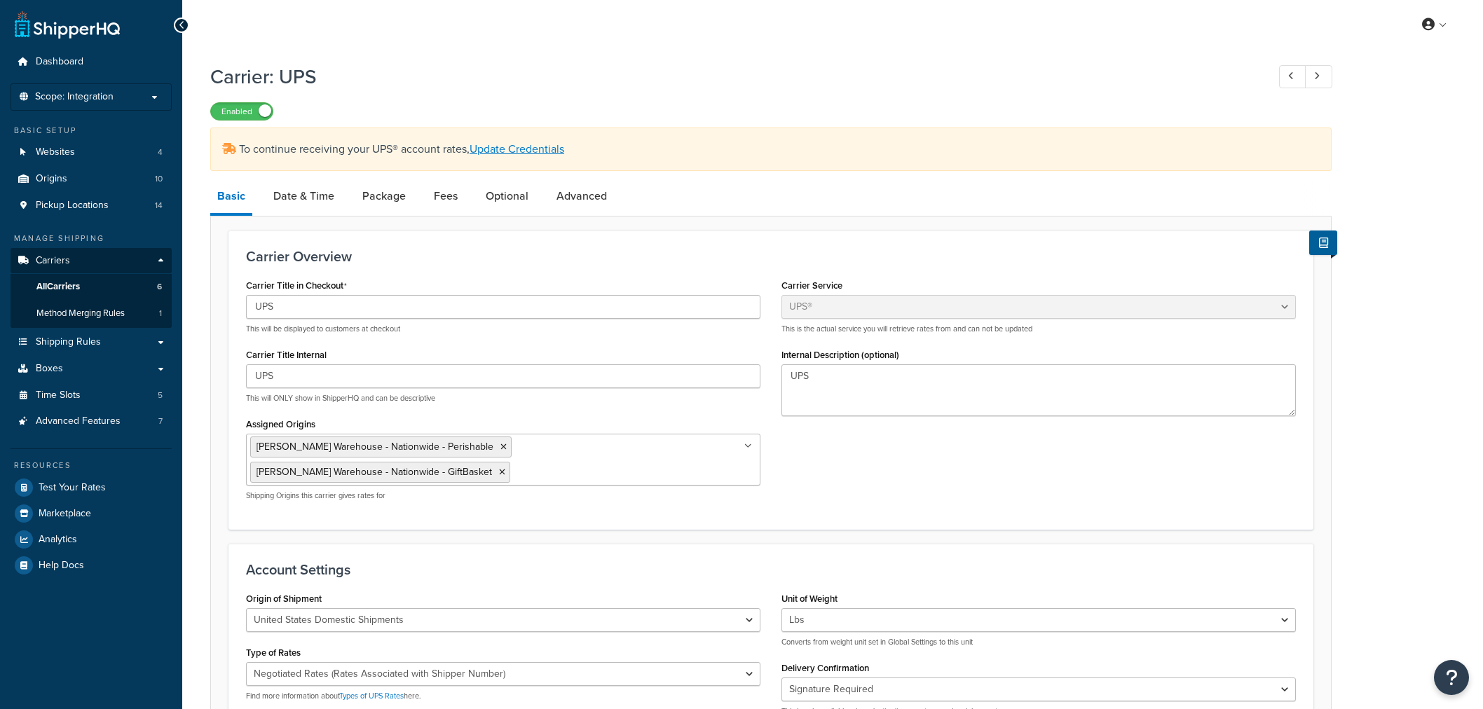
select select "ups"
select select "2"
click at [302, 199] on link "Date & Time" at bounding box center [303, 196] width 75 height 34
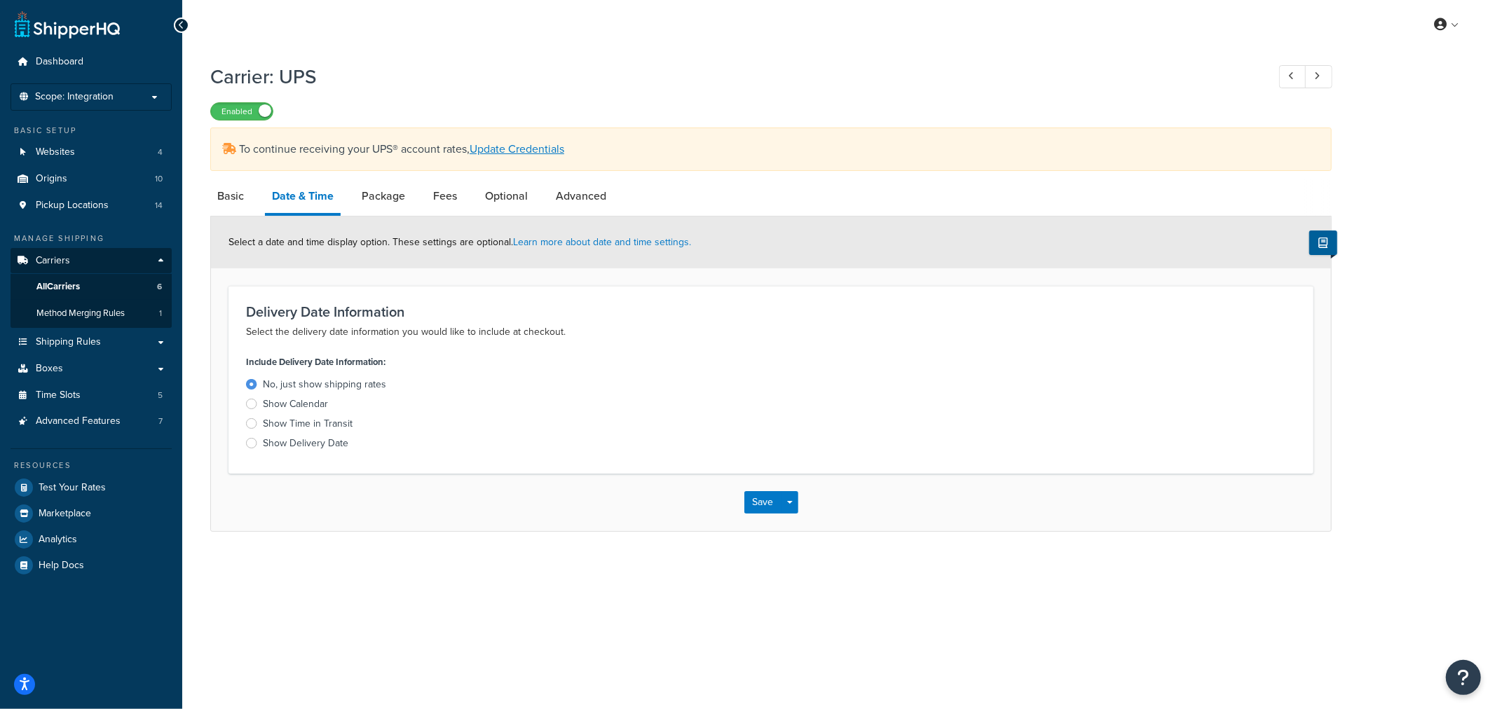
click at [254, 422] on div at bounding box center [251, 423] width 11 height 11
click at [0, 0] on input "Show Time in Transit" at bounding box center [0, 0] width 0 height 0
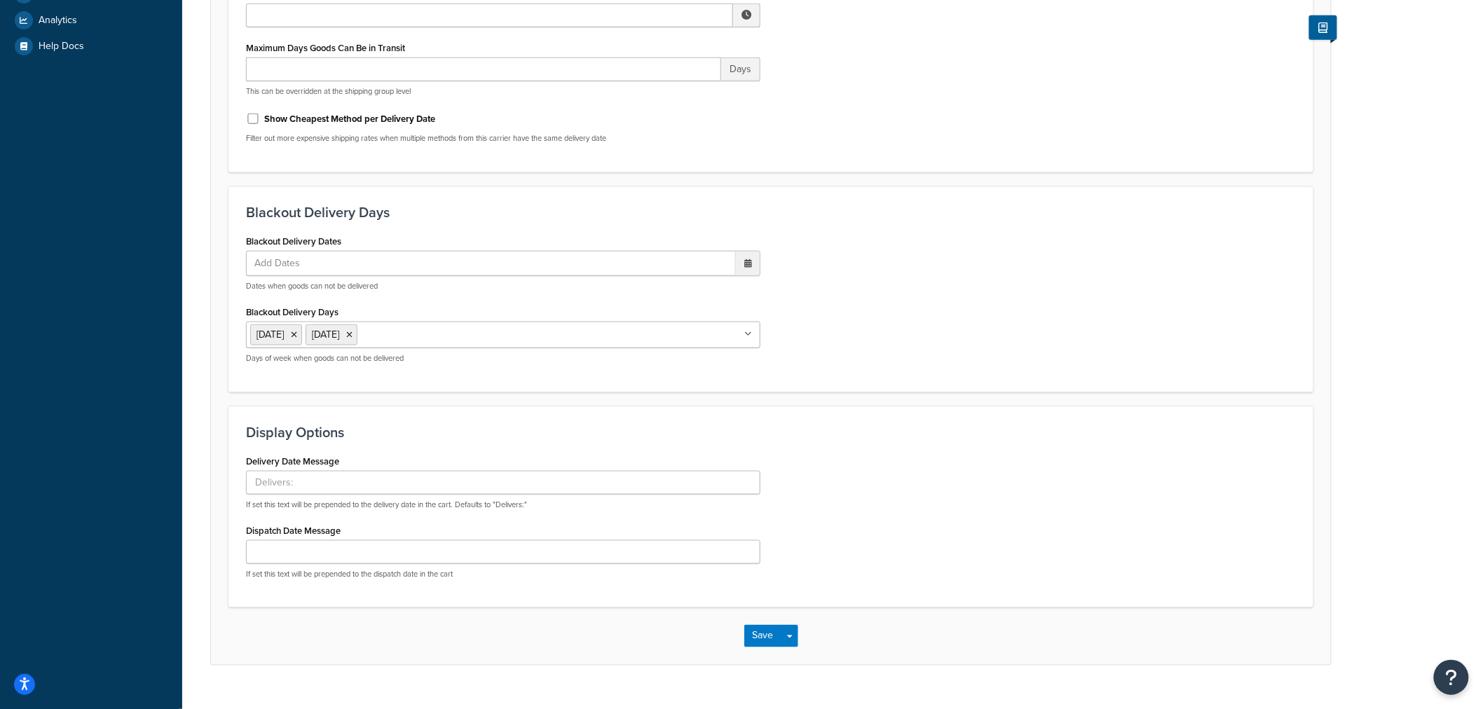
scroll to position [545, 0]
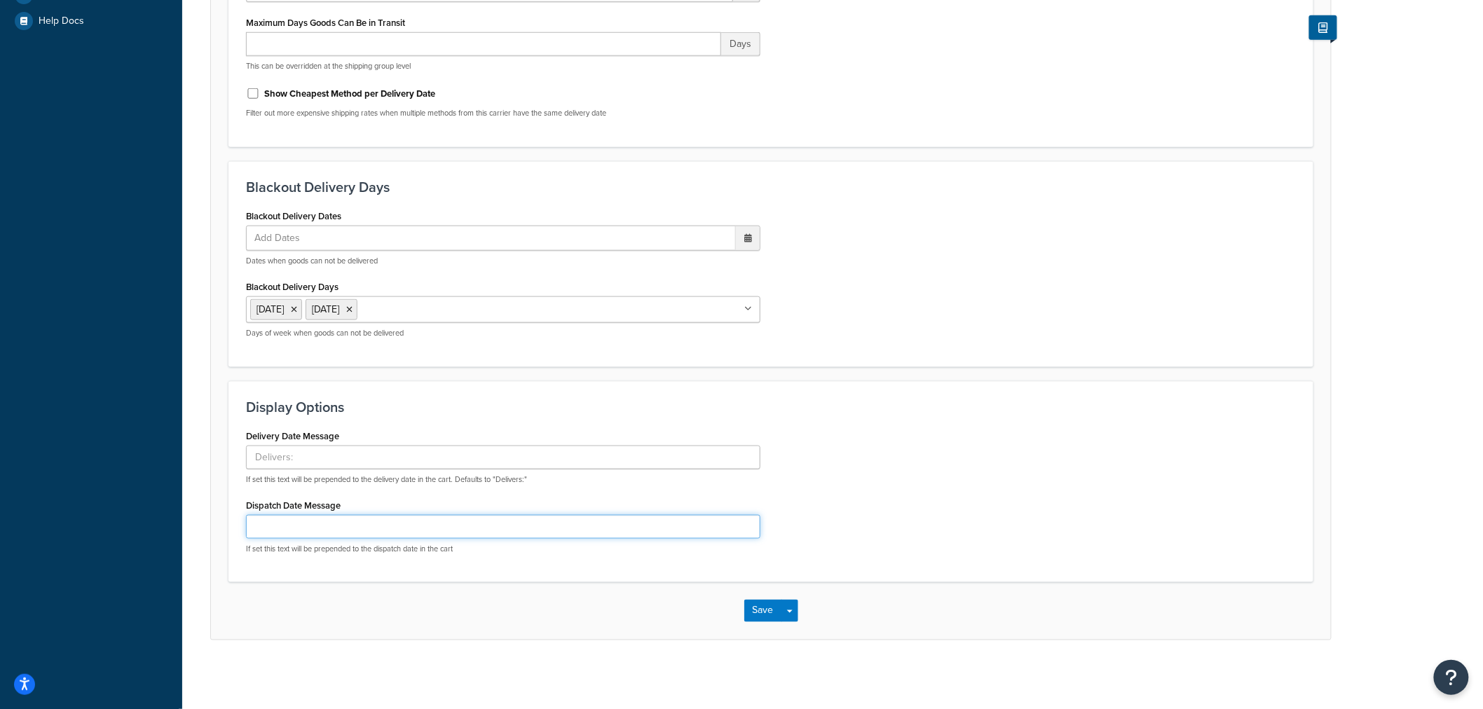
click at [318, 529] on input "Dispatch Date Message" at bounding box center [503, 527] width 514 height 24
type input "ship the week of [DATE]"
click at [758, 613] on button "Save" at bounding box center [763, 610] width 38 height 22
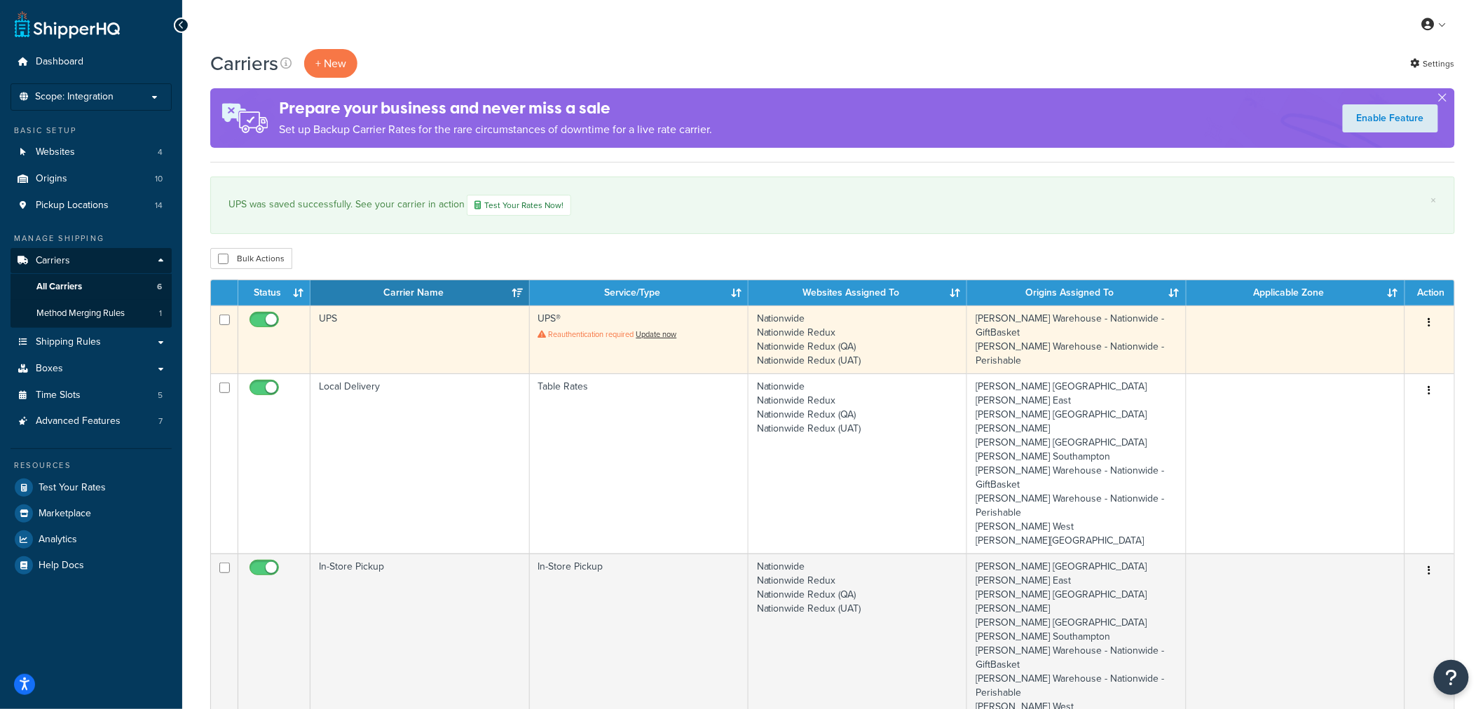
click at [386, 328] on td "UPS" at bounding box center [419, 340] width 219 height 68
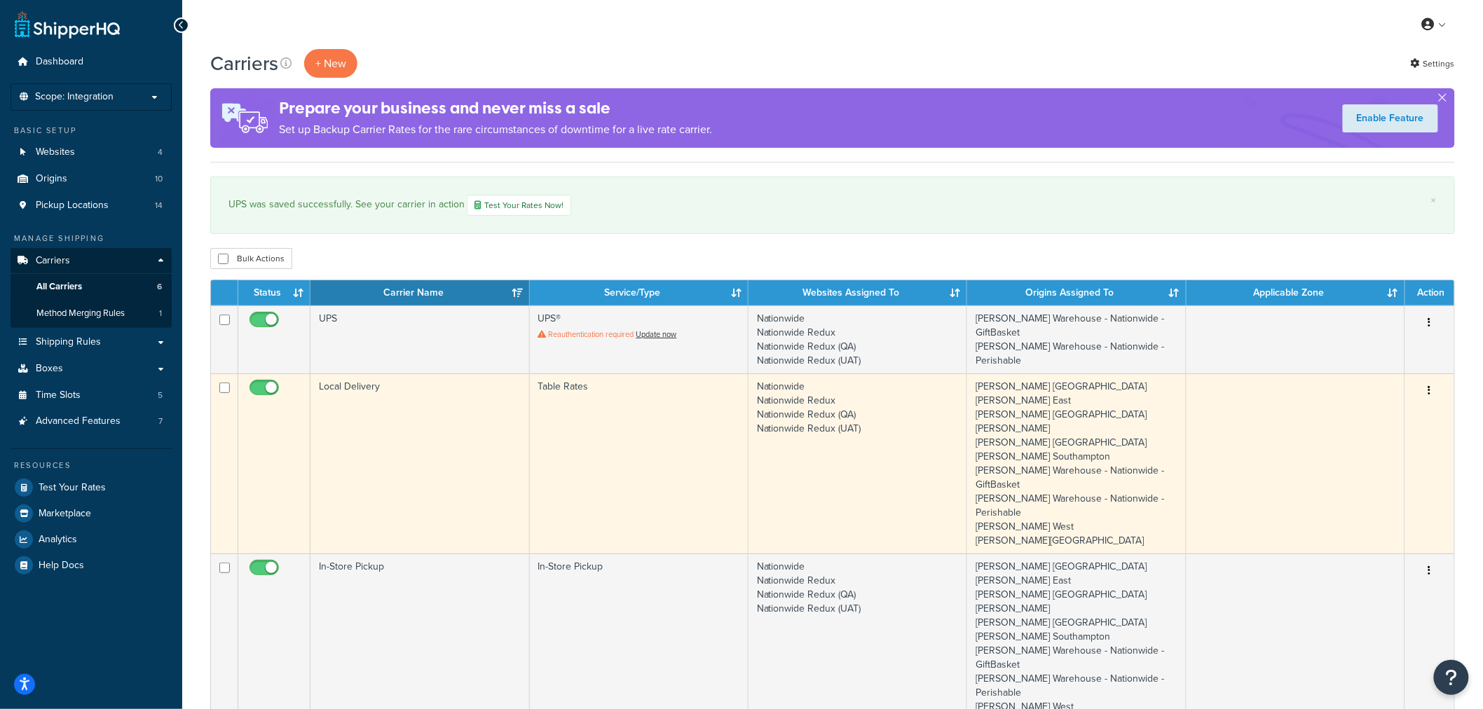
scroll to position [18, 0]
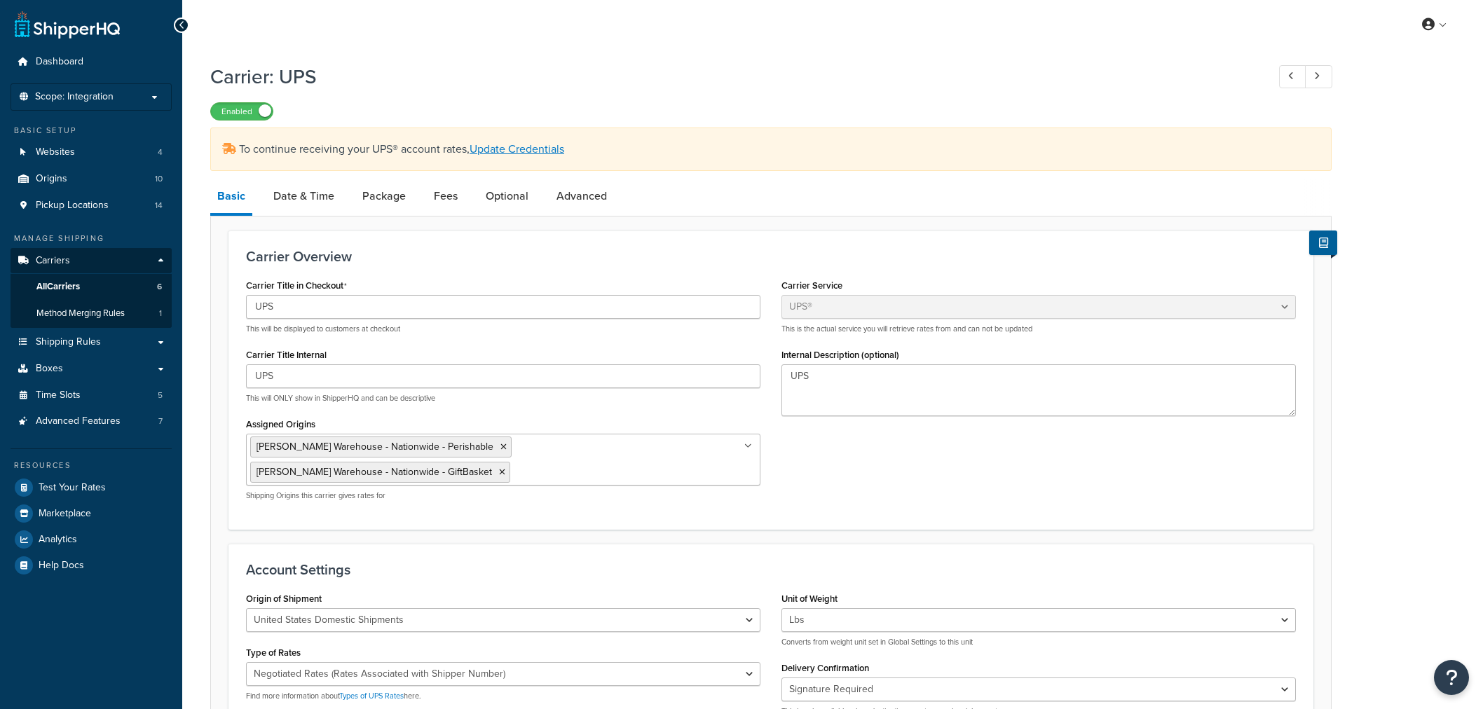
select select "ups"
select select "2"
click at [321, 191] on link "Date & Time" at bounding box center [303, 196] width 75 height 34
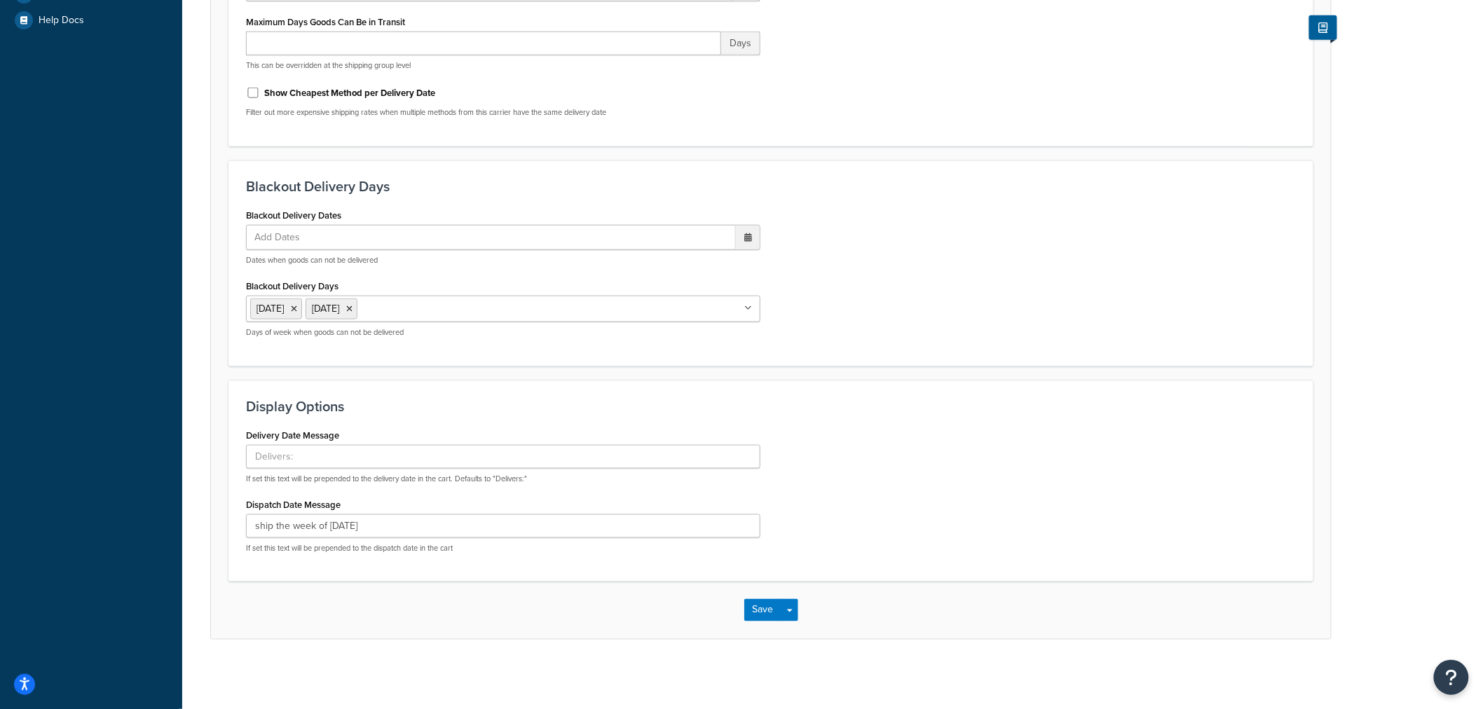
scroll to position [547, 0]
drag, startPoint x: 238, startPoint y: 512, endPoint x: 150, endPoint y: 517, distance: 88.4
click at [150, 517] on div "Dashboard Scope: Integration Basic Setup Websites 4 Origins 10 Pickup Locations…" at bounding box center [741, 81] width 1483 height 1255
type input "5"
click at [768, 615] on button "Save" at bounding box center [763, 610] width 38 height 22
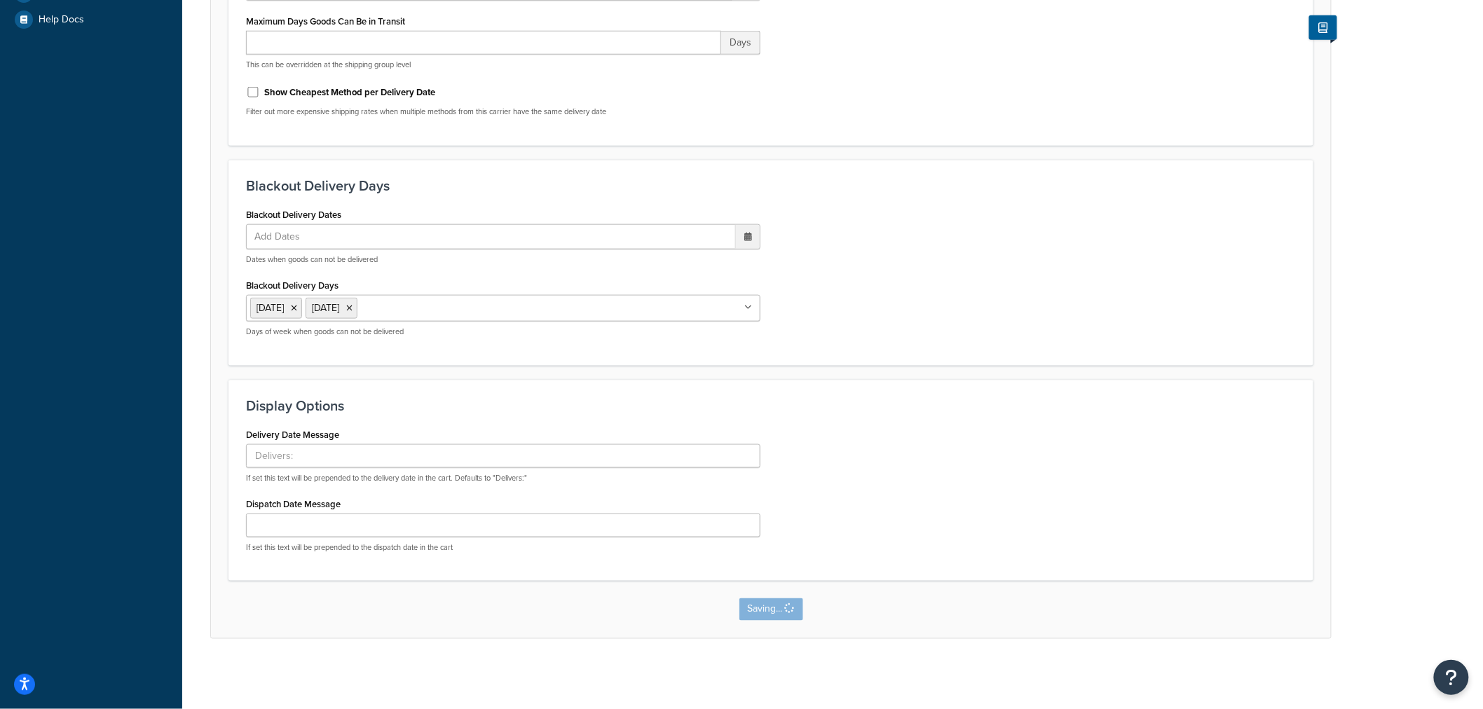
scroll to position [0, 0]
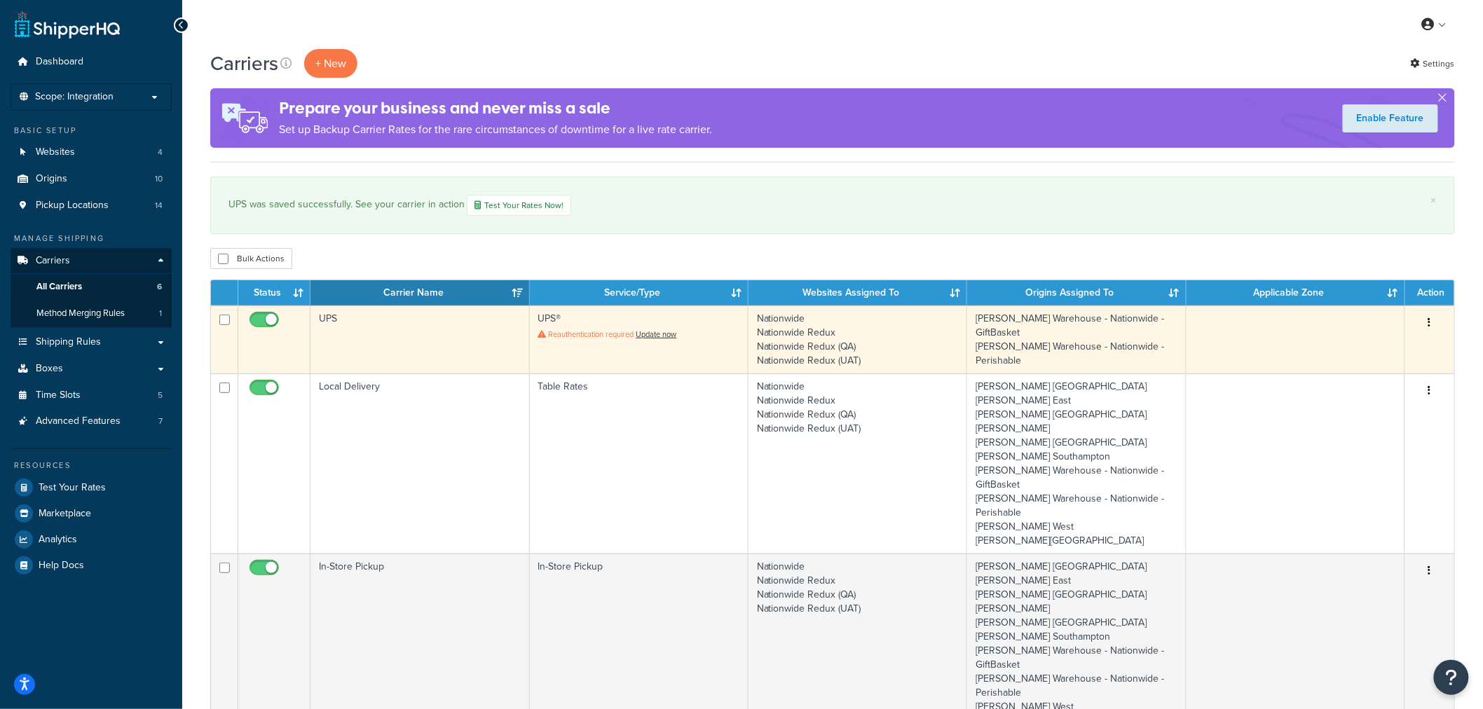
click at [395, 332] on td "UPS" at bounding box center [419, 340] width 219 height 68
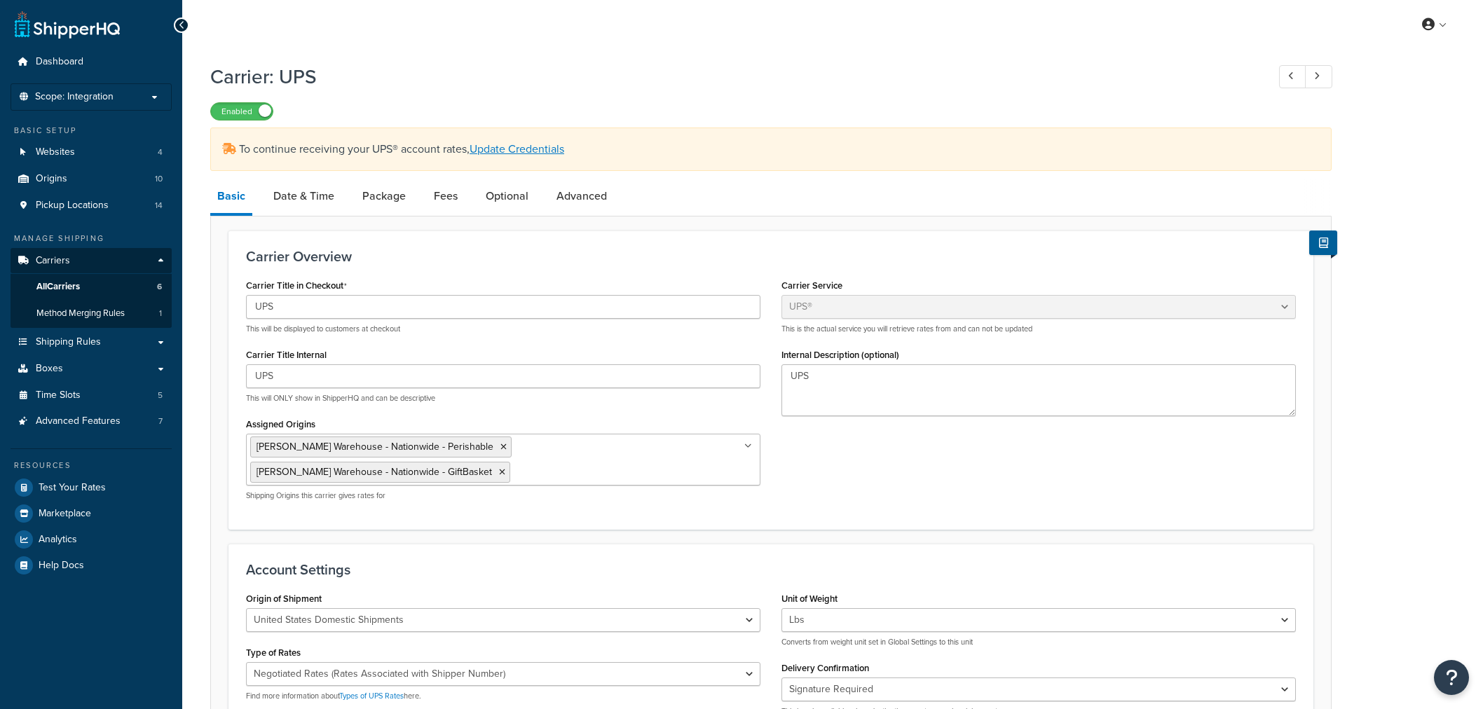
select select "ups"
select select "2"
click at [320, 192] on link "Date & Time" at bounding box center [303, 196] width 75 height 34
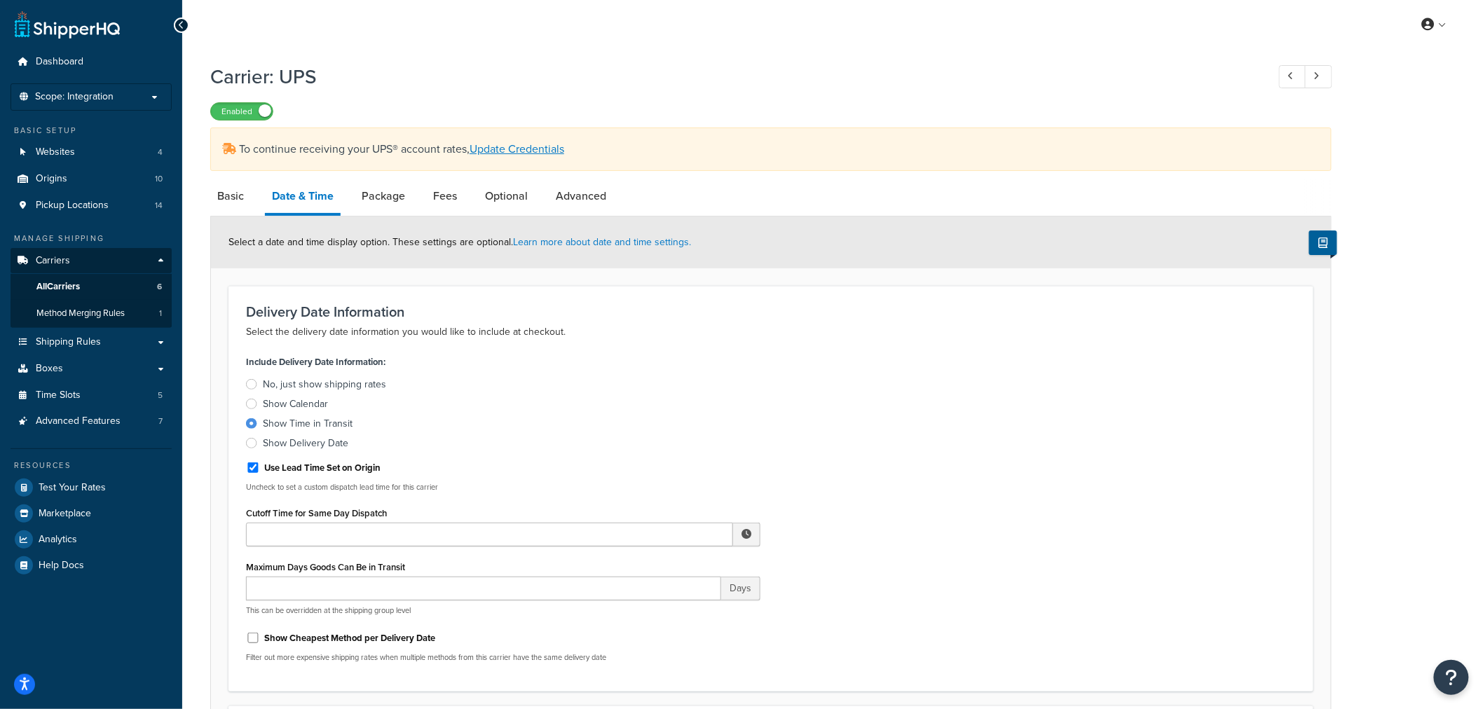
click at [254, 404] on div at bounding box center [251, 404] width 11 height 11
click at [0, 0] on input "Show Calendar" at bounding box center [0, 0] width 0 height 0
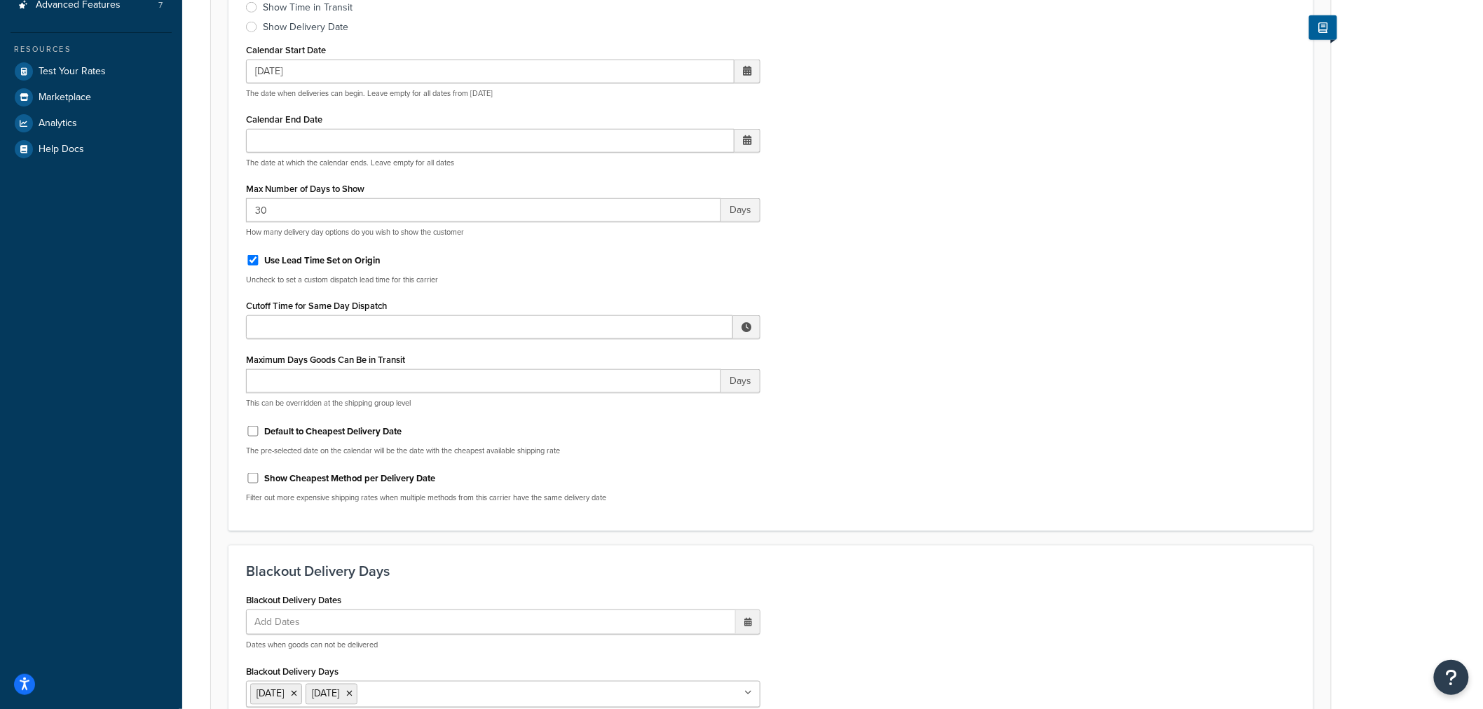
scroll to position [389, 0]
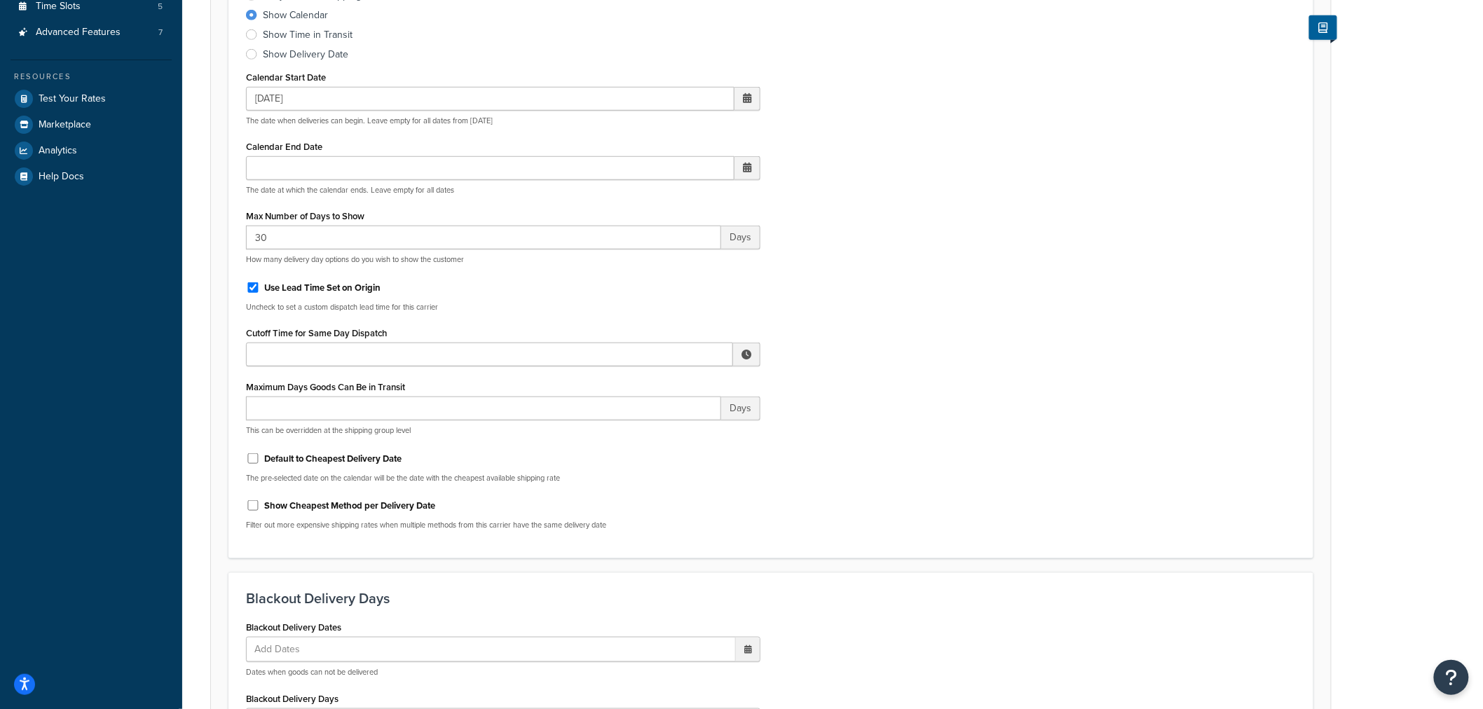
click at [153, 439] on div "Dashboard Scope: Integration Basic Setup Websites 4 Origins 10 Pickup Locations…" at bounding box center [91, 332] width 182 height 1442
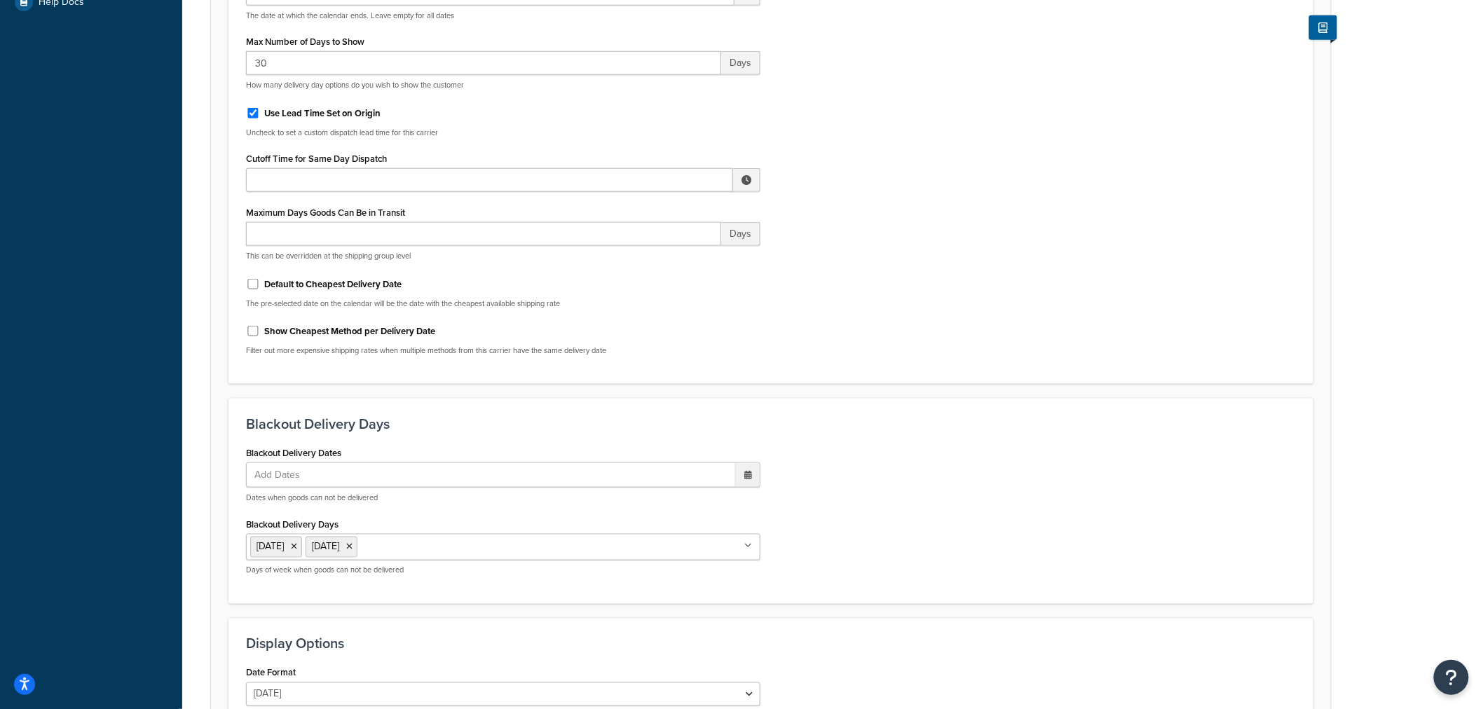
scroll to position [732, 0]
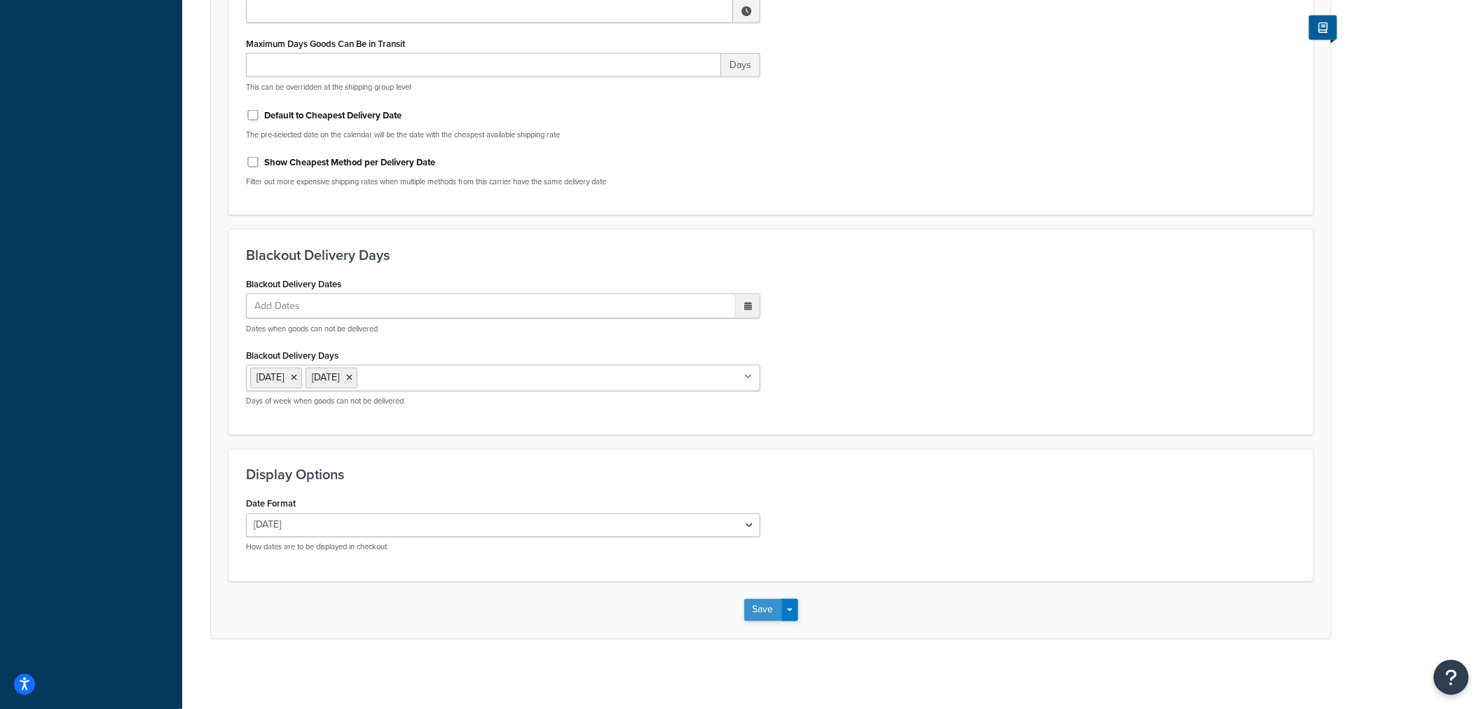
click at [764, 604] on button "Save" at bounding box center [763, 610] width 38 height 22
